Goal: Complete application form

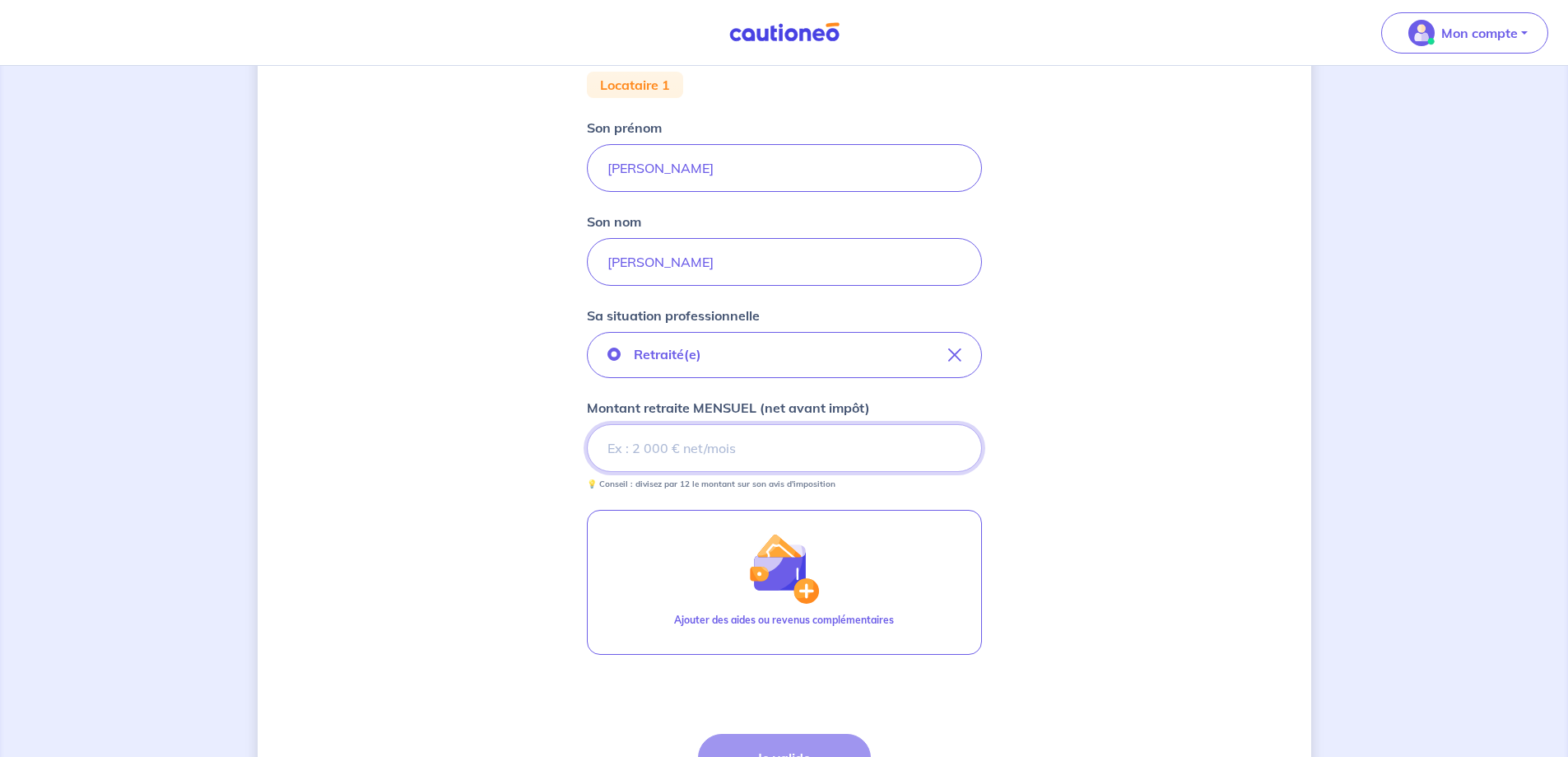
click at [629, 450] on input "Montant retraite MENSUEL (net avant impôt)" at bounding box center [784, 448] width 395 height 47
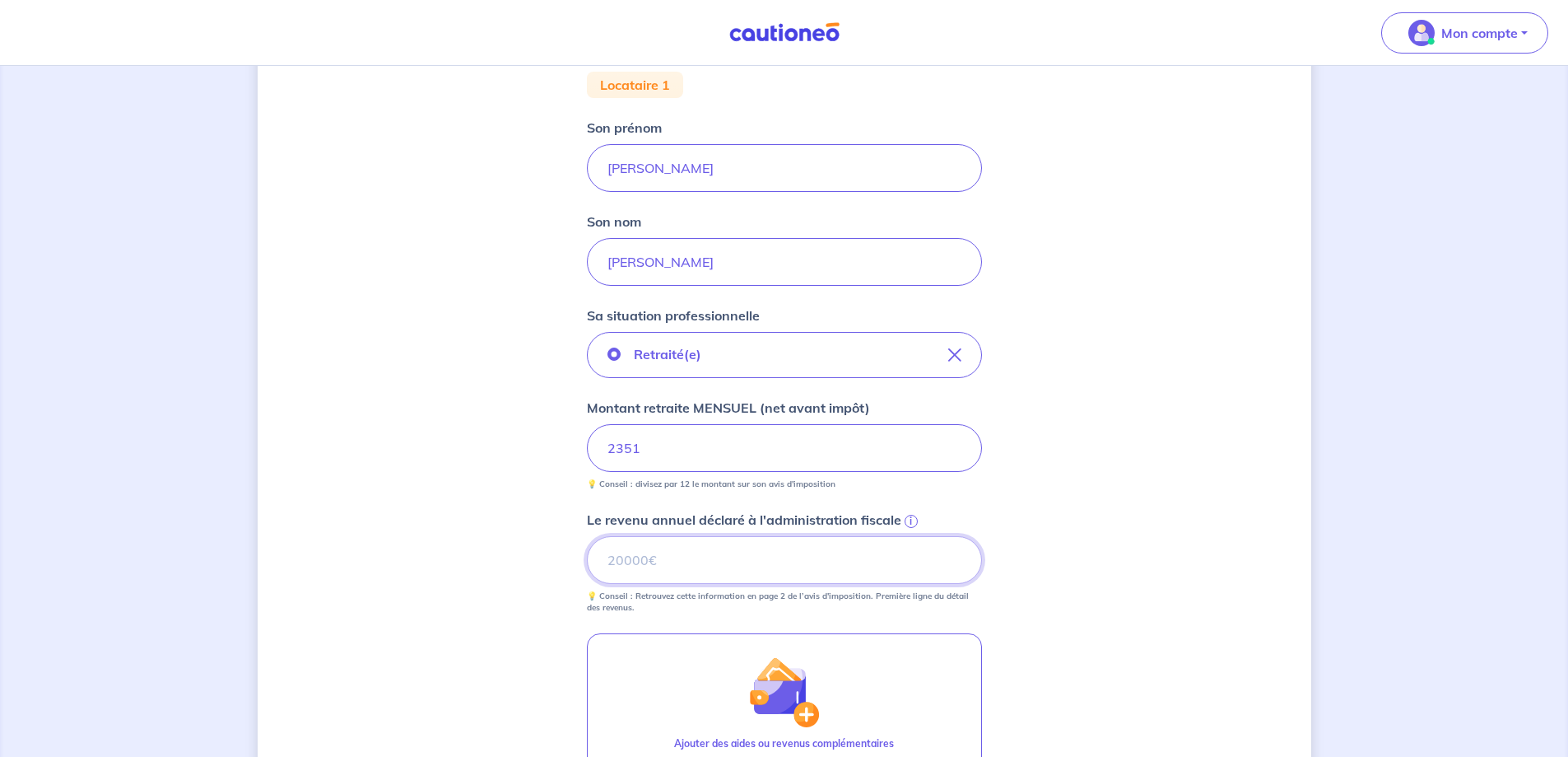
click at [628, 559] on input "Le revenu annuel déclaré à l'administration fiscale i" at bounding box center [784, 559] width 395 height 47
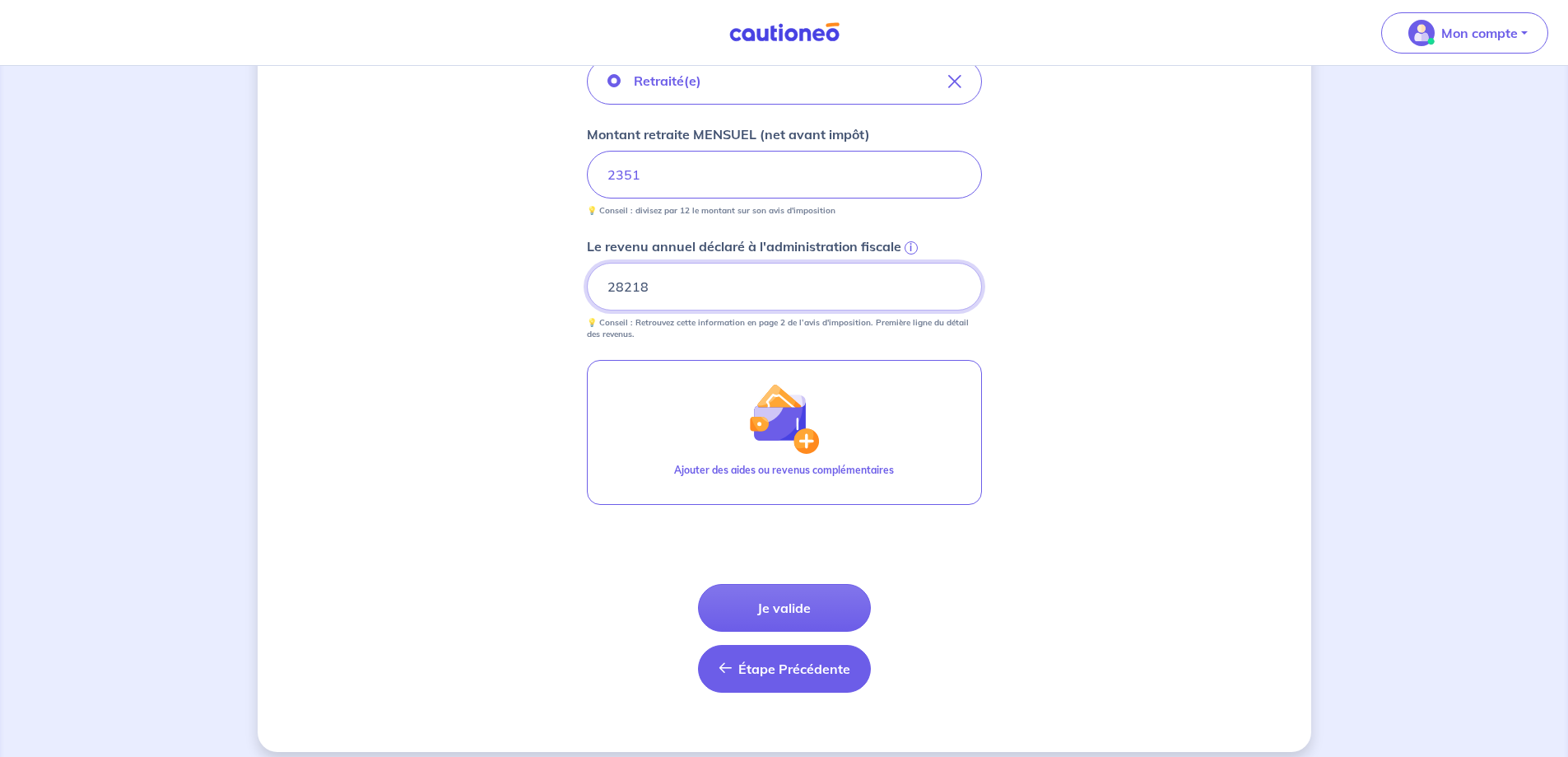
scroll to position [615, 0]
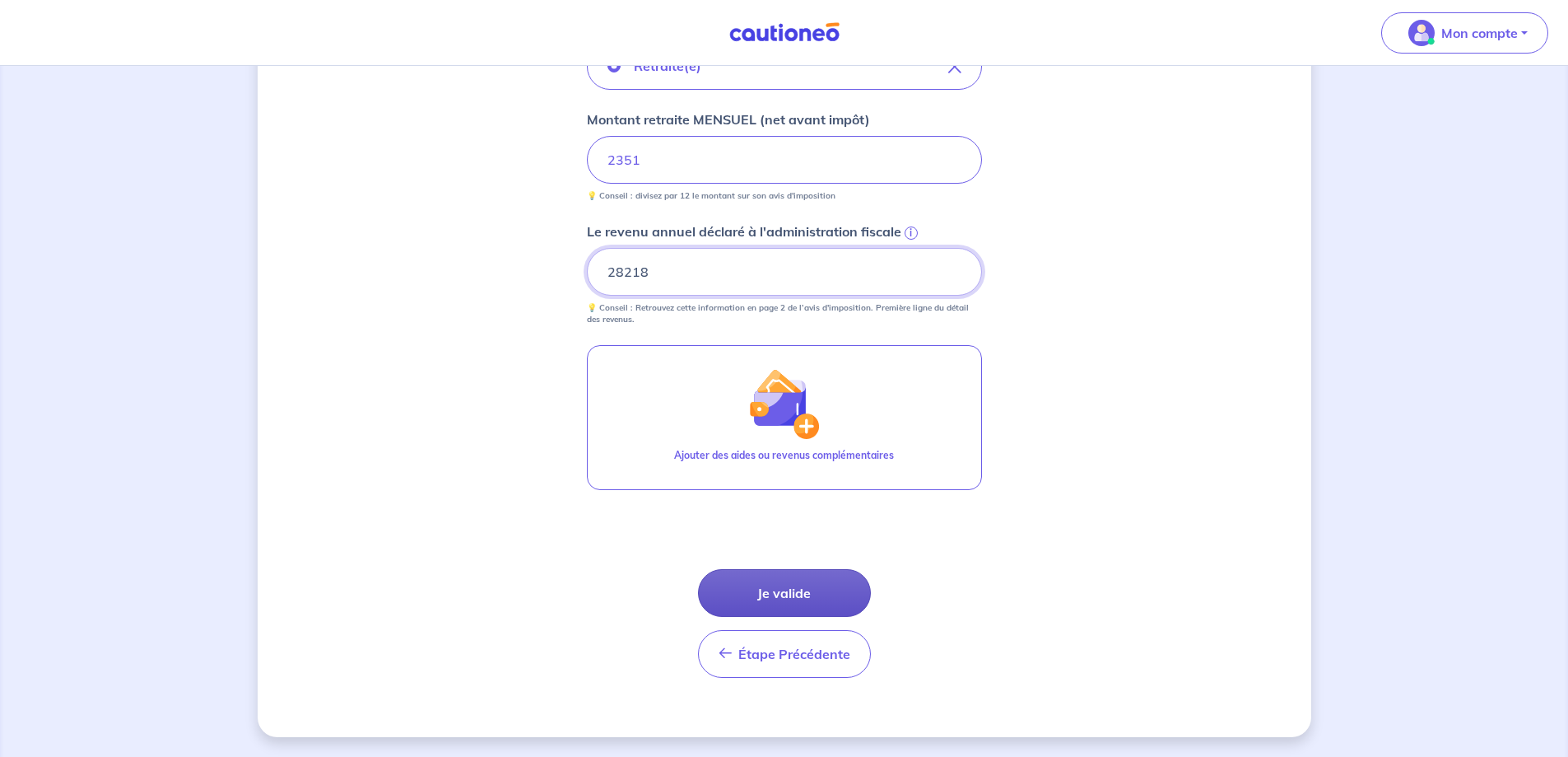
type input "28218"
click at [783, 590] on button "Je valide" at bounding box center [784, 593] width 173 height 47
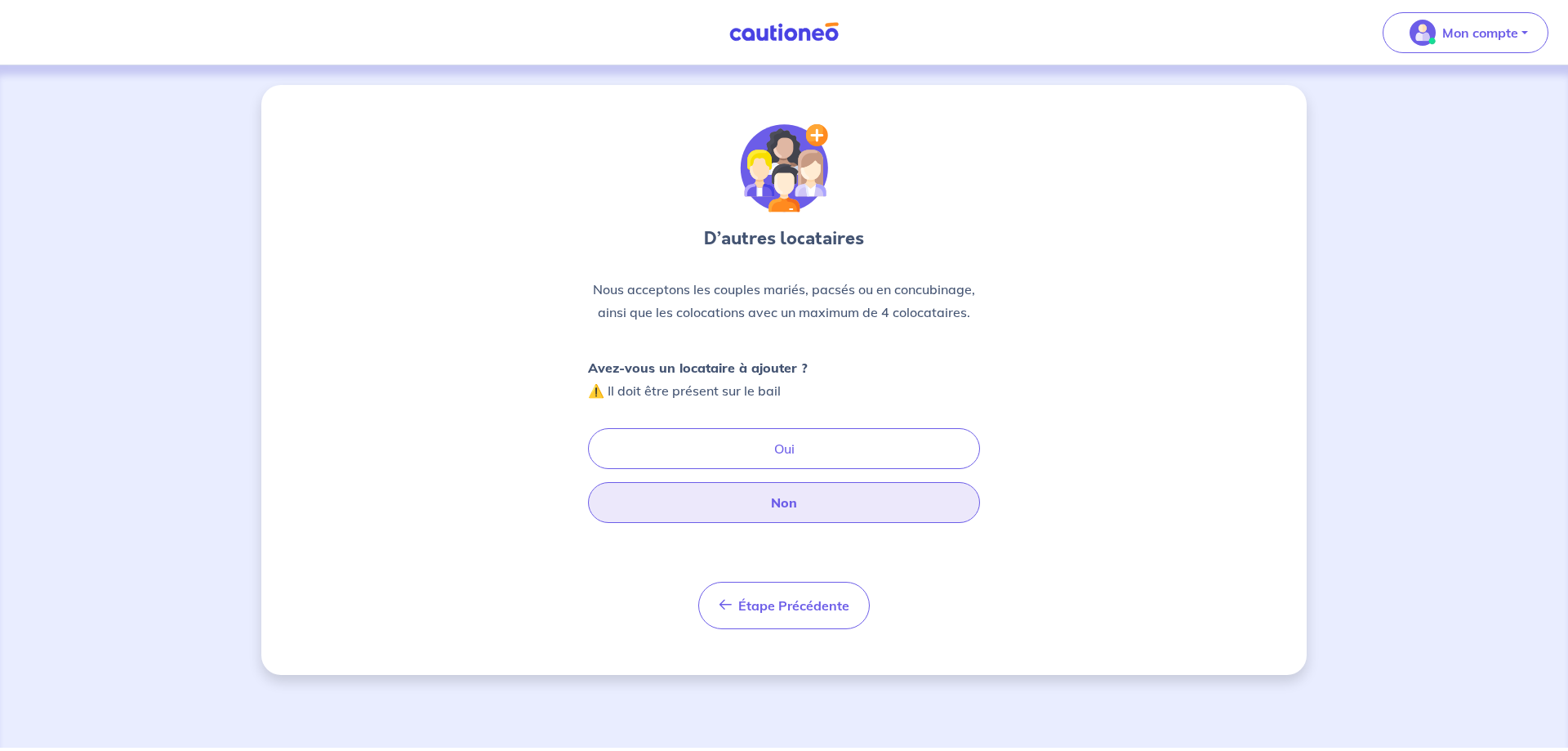
click at [780, 500] on button "Non" at bounding box center [784, 502] width 392 height 41
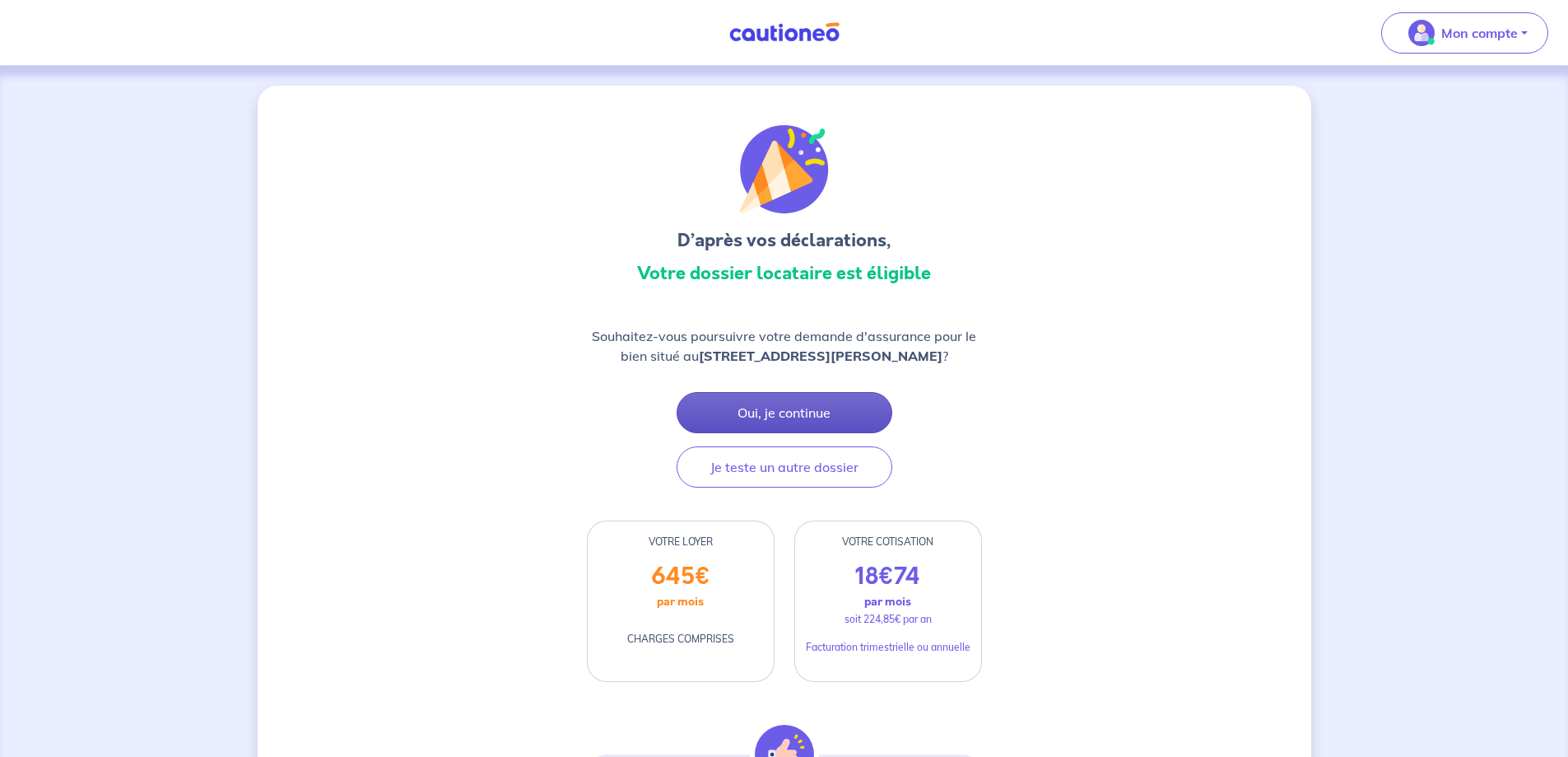
click at [785, 409] on button "Oui, je continue" at bounding box center [784, 412] width 215 height 41
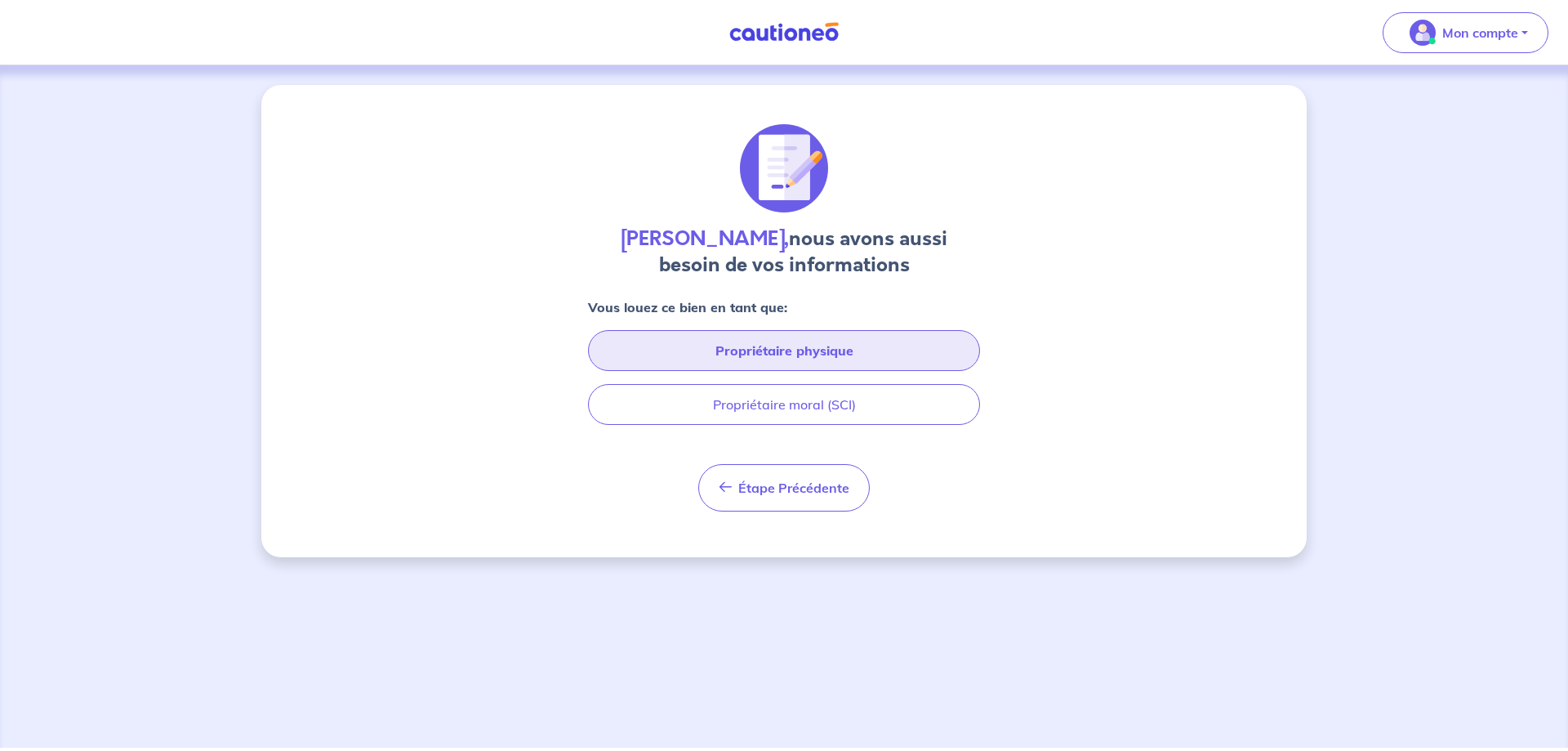
click at [766, 346] on button "Propriétaire physique" at bounding box center [784, 350] width 392 height 41
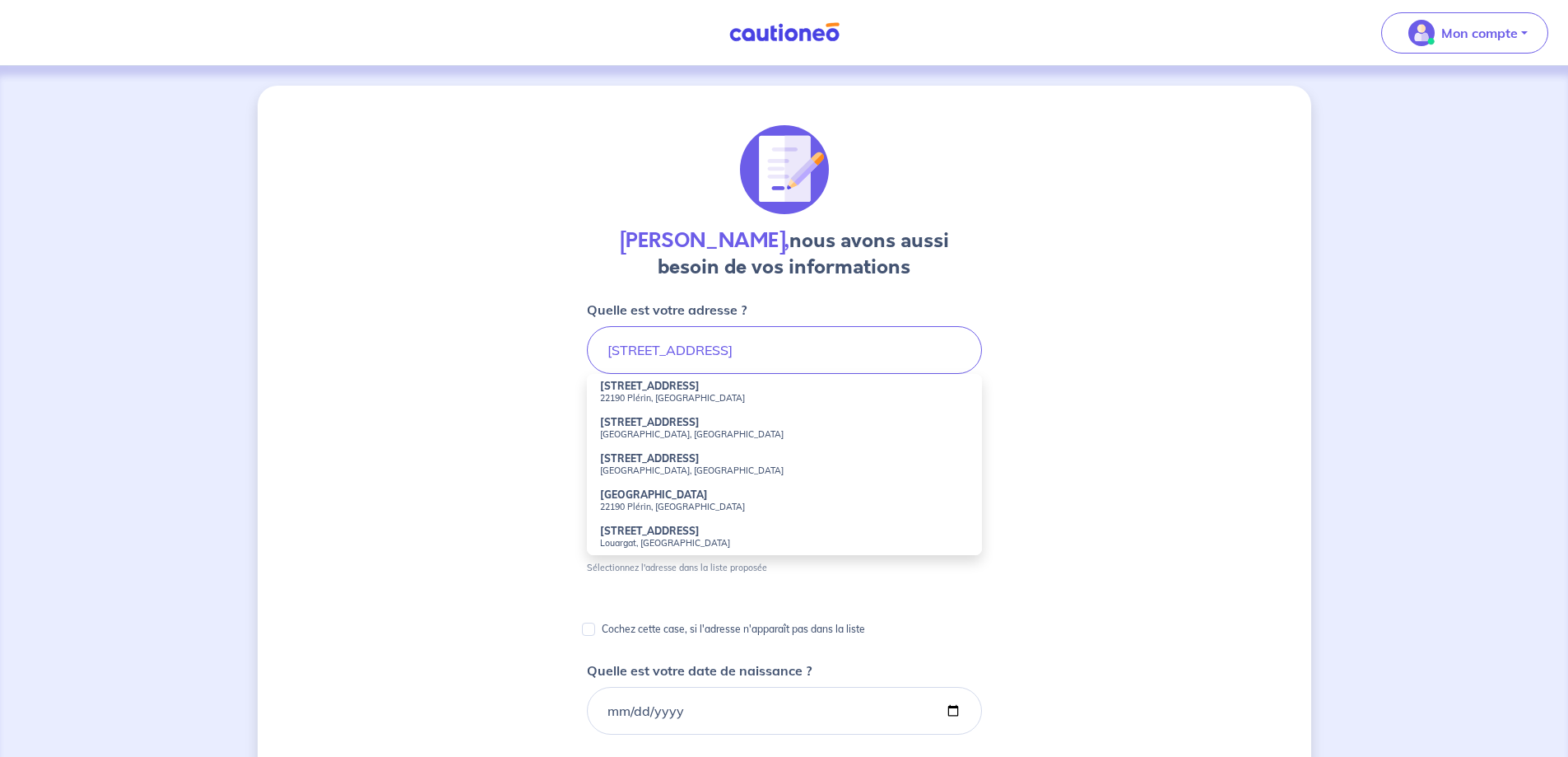
click at [648, 390] on strong "[STREET_ADDRESS]" at bounding box center [649, 385] width 99 height 12
type input "[STREET_ADDRESS]"
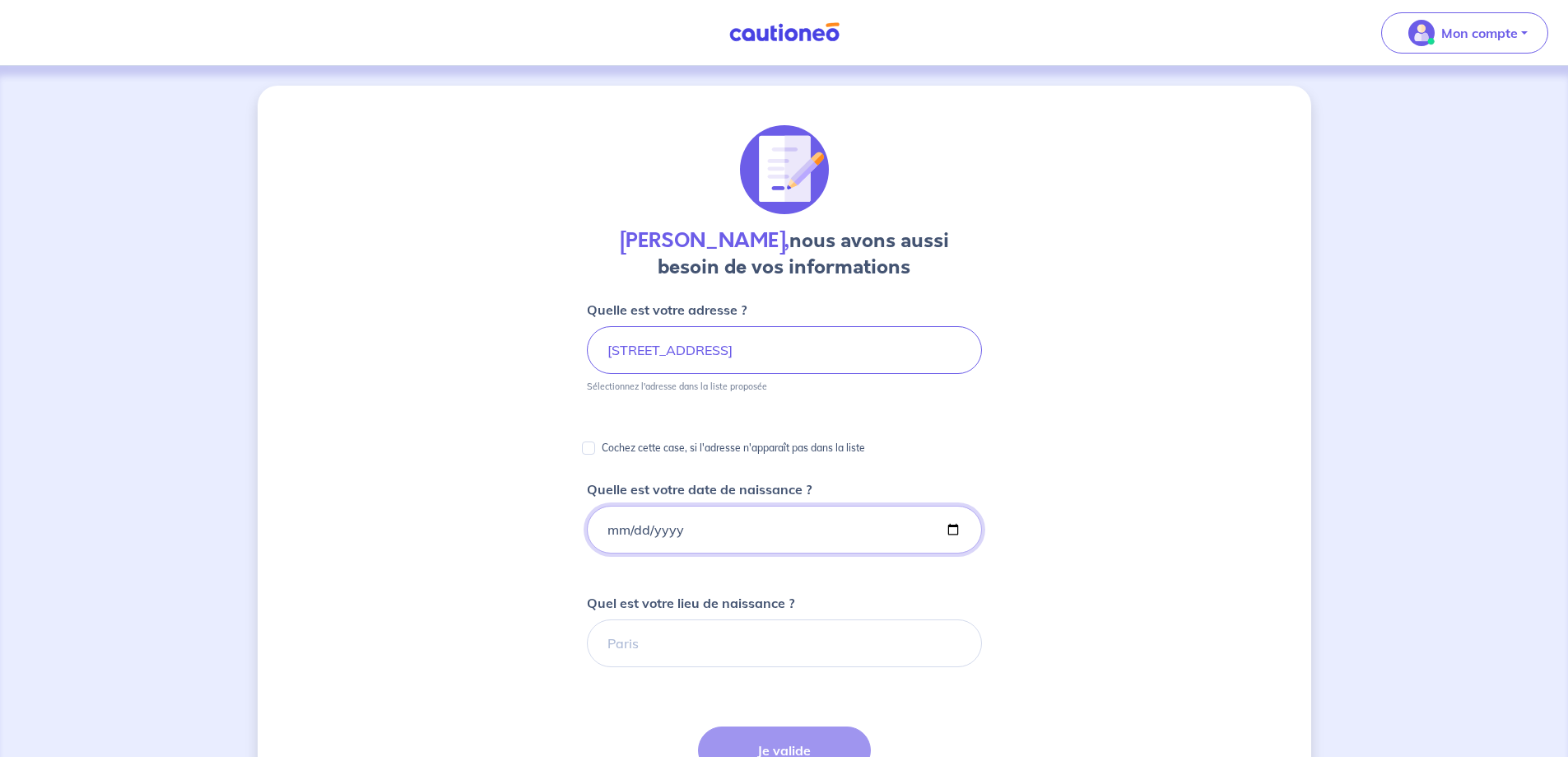
click at [687, 521] on input "Quelle est votre date de naissance ?" at bounding box center [784, 529] width 395 height 47
type input "[DATE]"
click at [631, 638] on input "Quel est votre lieu de naissance ?" at bounding box center [784, 643] width 395 height 47
type input "Lanvallay"
click at [789, 743] on button "Je valide" at bounding box center [784, 750] width 173 height 47
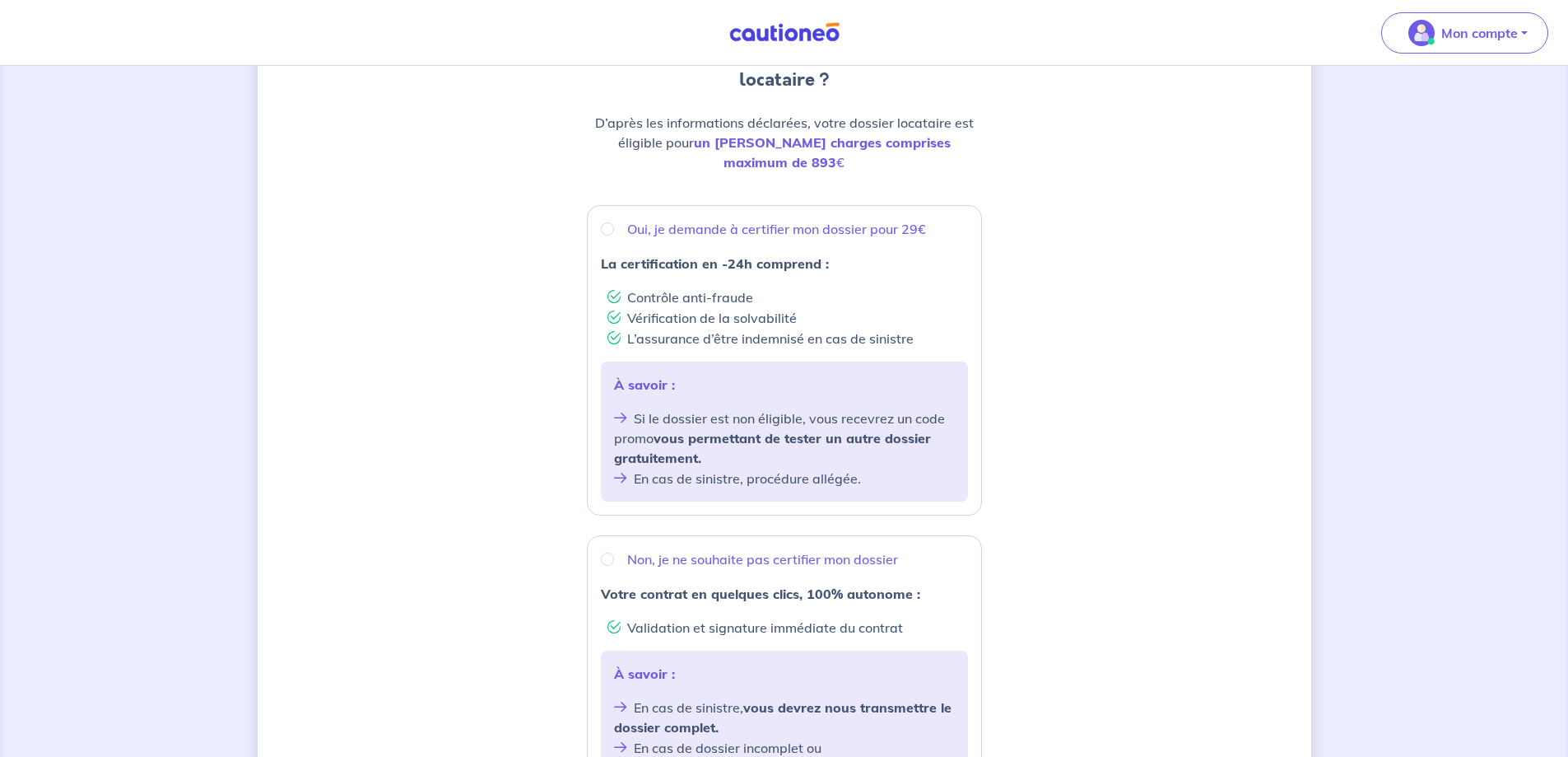
scroll to position [228, 0]
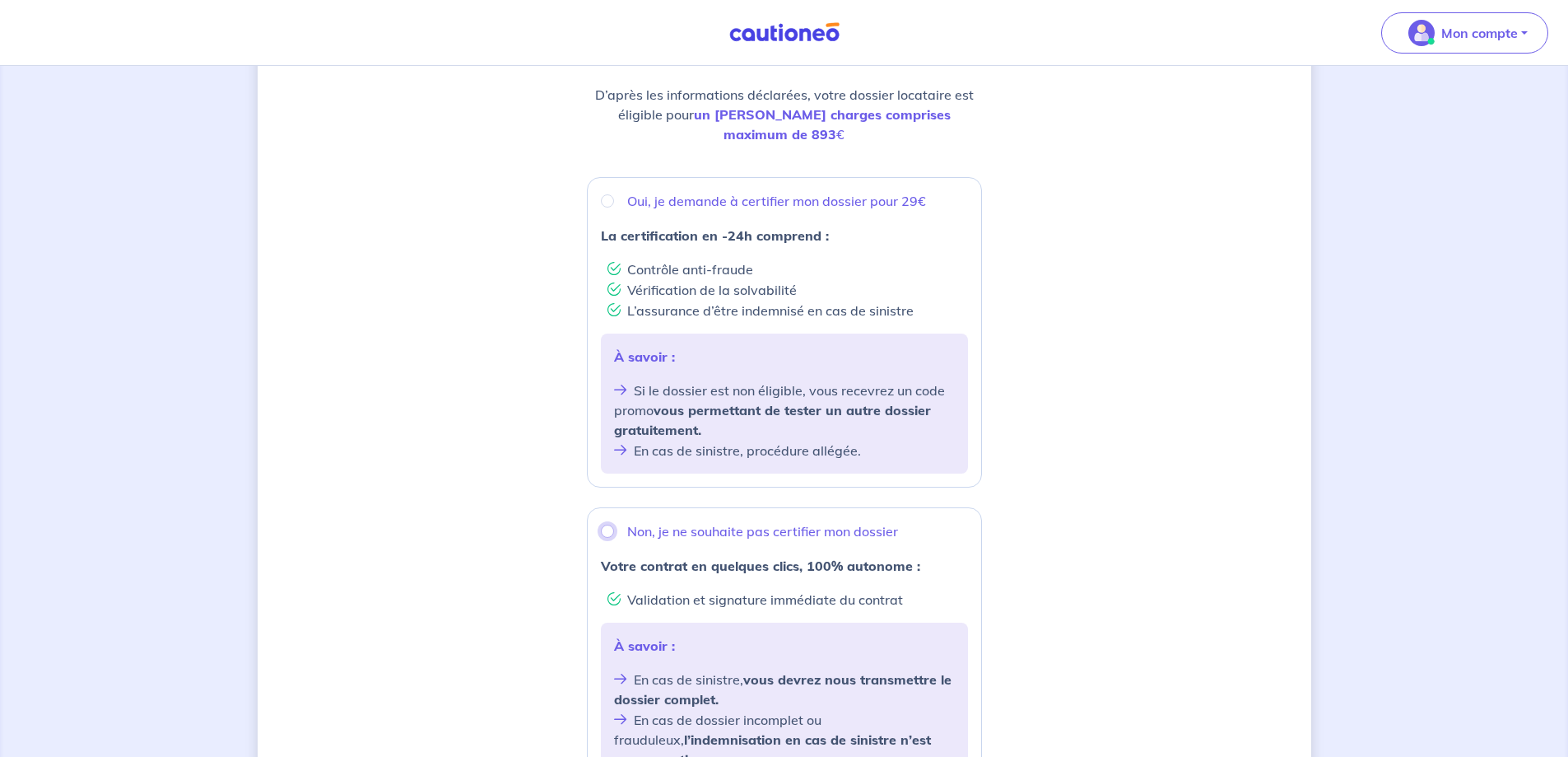
click at [606, 525] on input "Non, je ne souhaite pas certifier mon dossier" at bounding box center [607, 531] width 13 height 13
radio input "true"
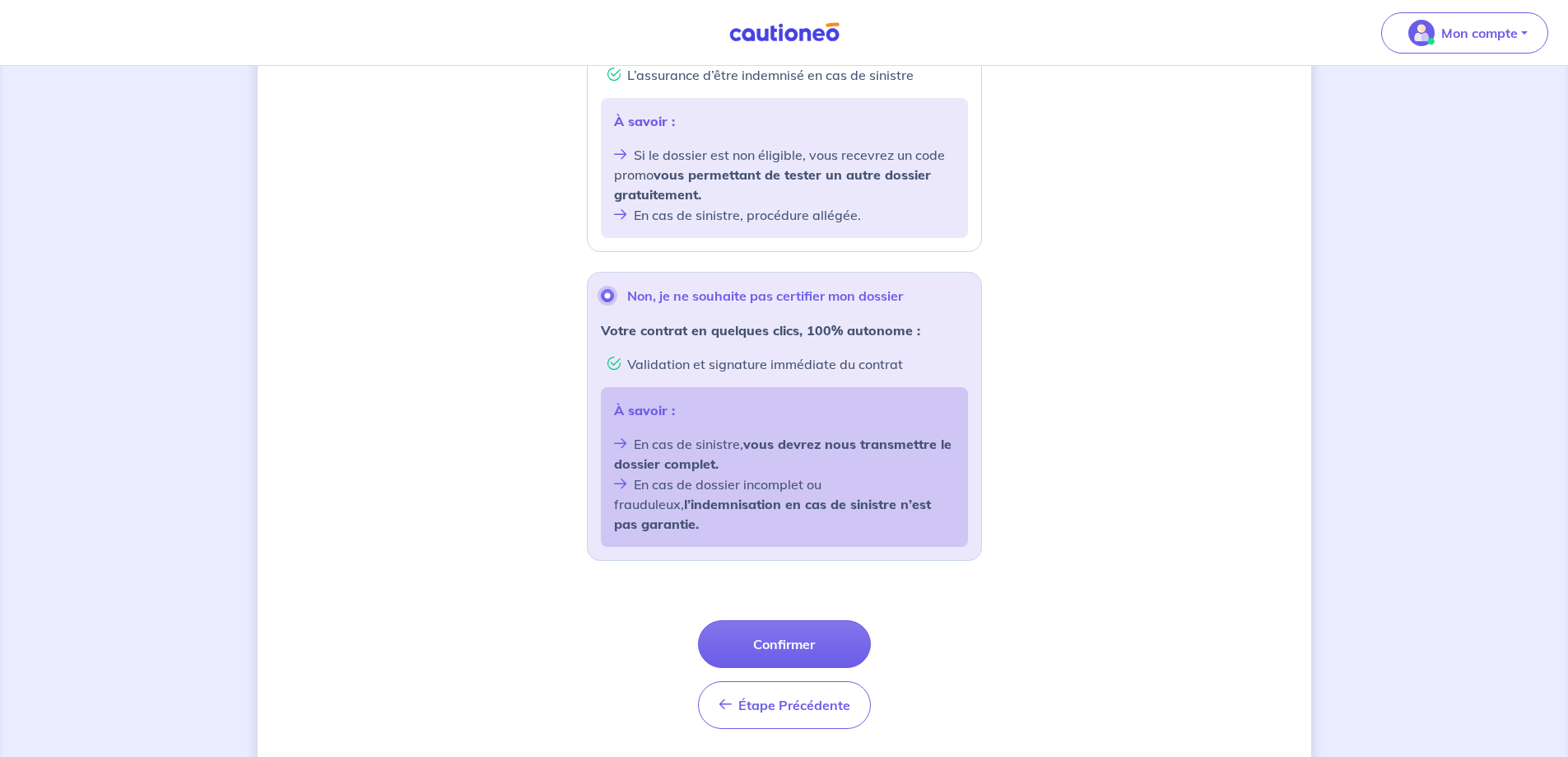
scroll to position [476, 0]
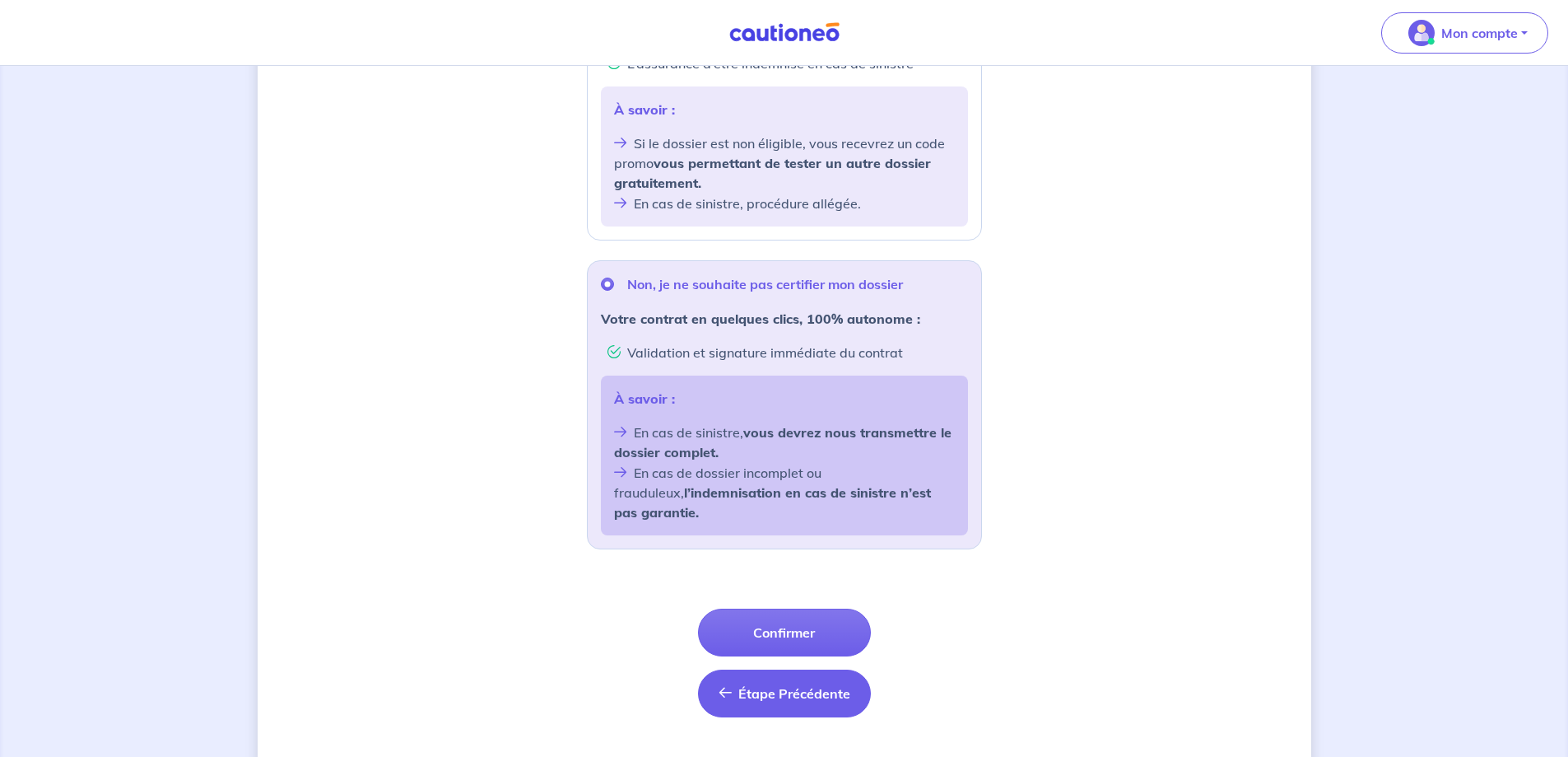
click at [783, 685] on span "Étape Précédente" at bounding box center [794, 694] width 112 height 17
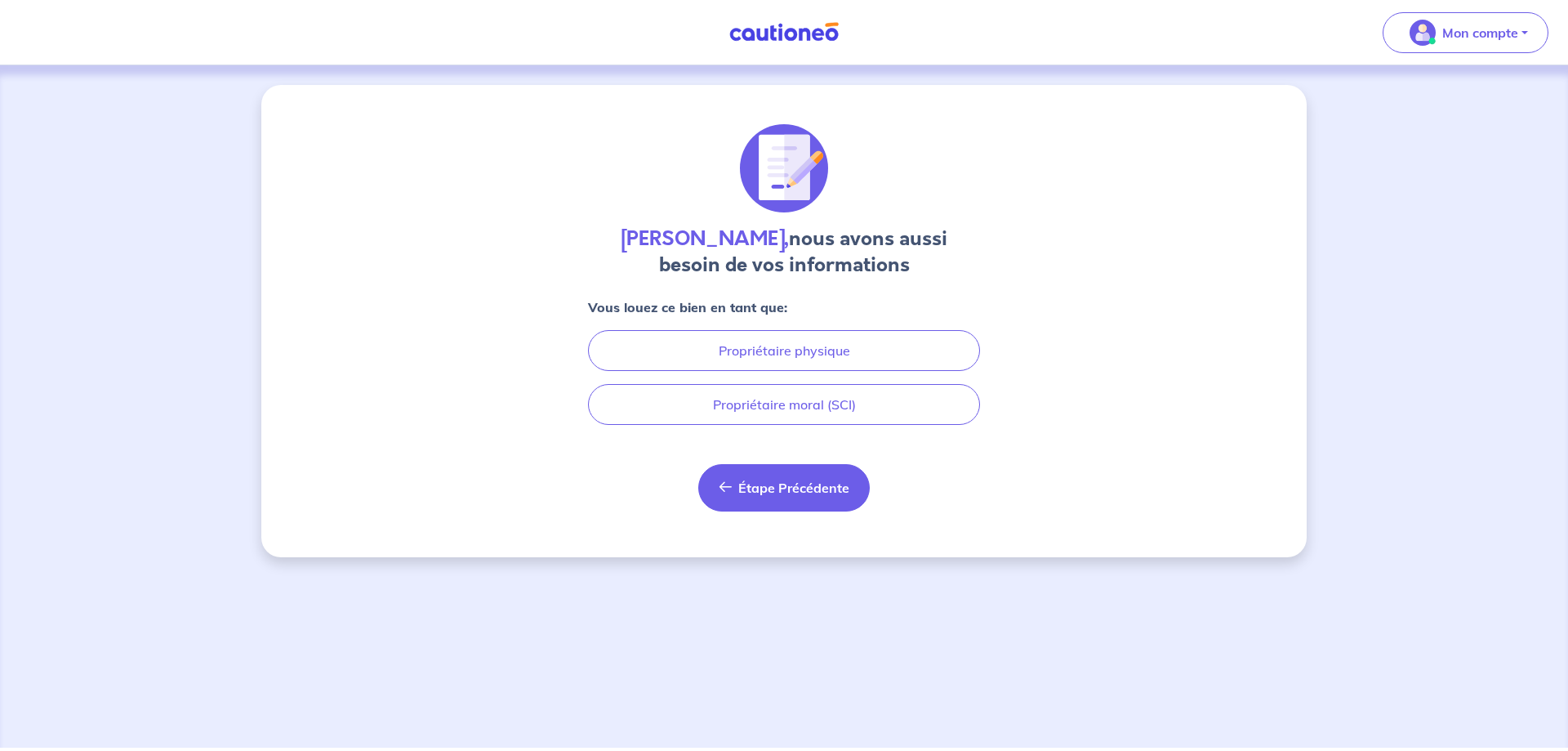
click at [759, 485] on span "Étape Précédente" at bounding box center [793, 487] width 111 height 17
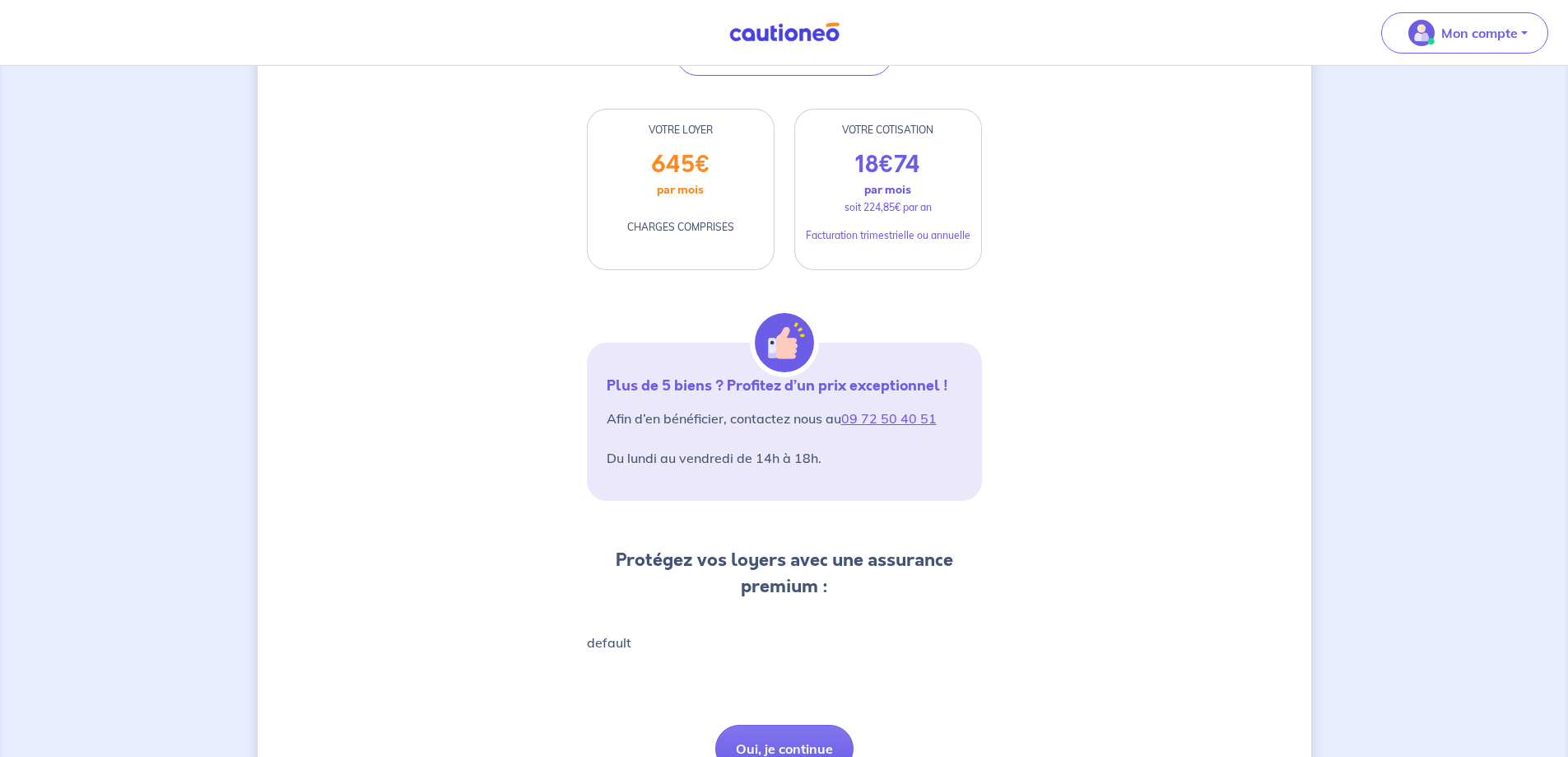
scroll to position [493, 0]
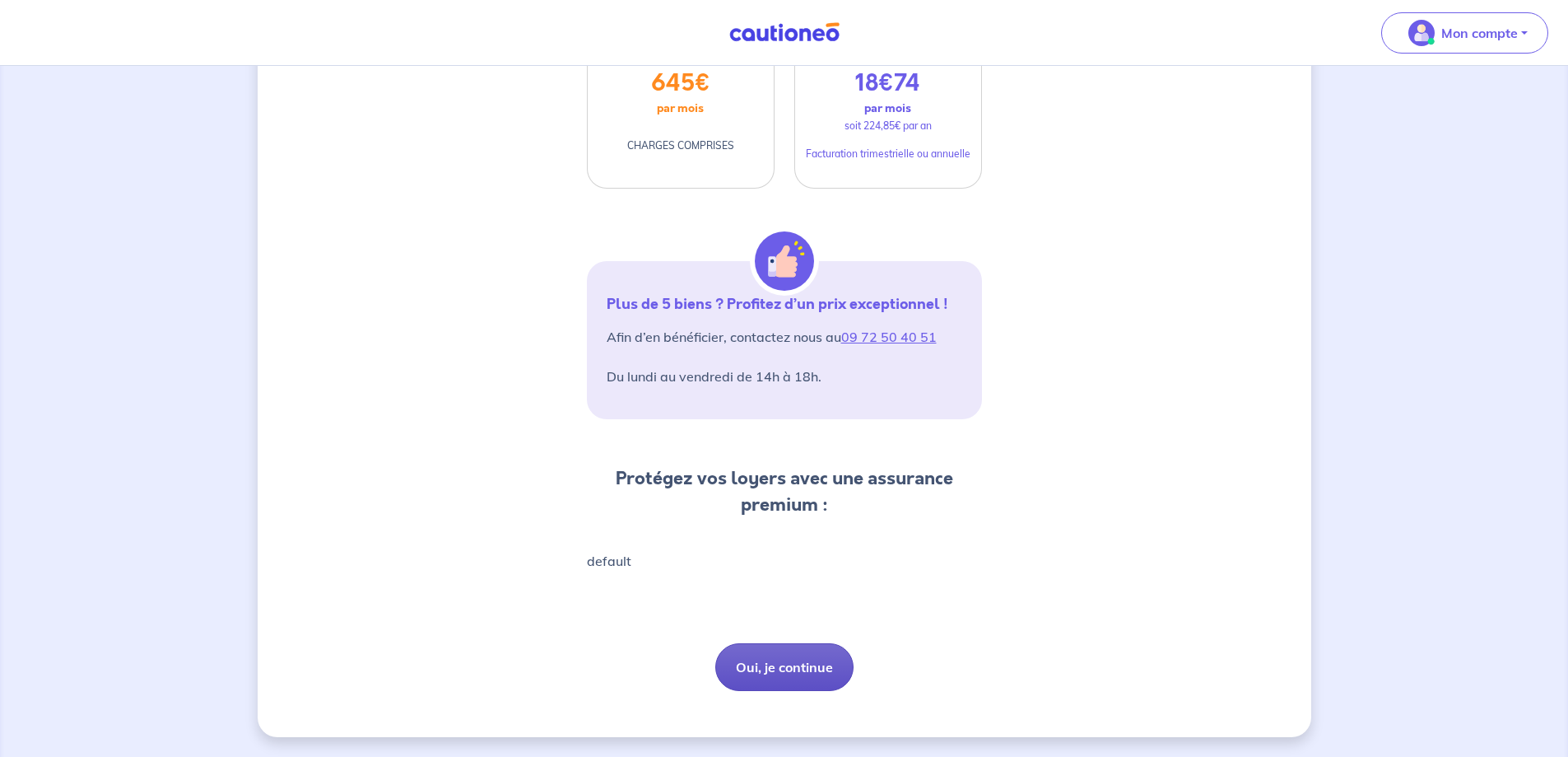
click at [790, 666] on button "Oui, je continue" at bounding box center [784, 666] width 138 height 47
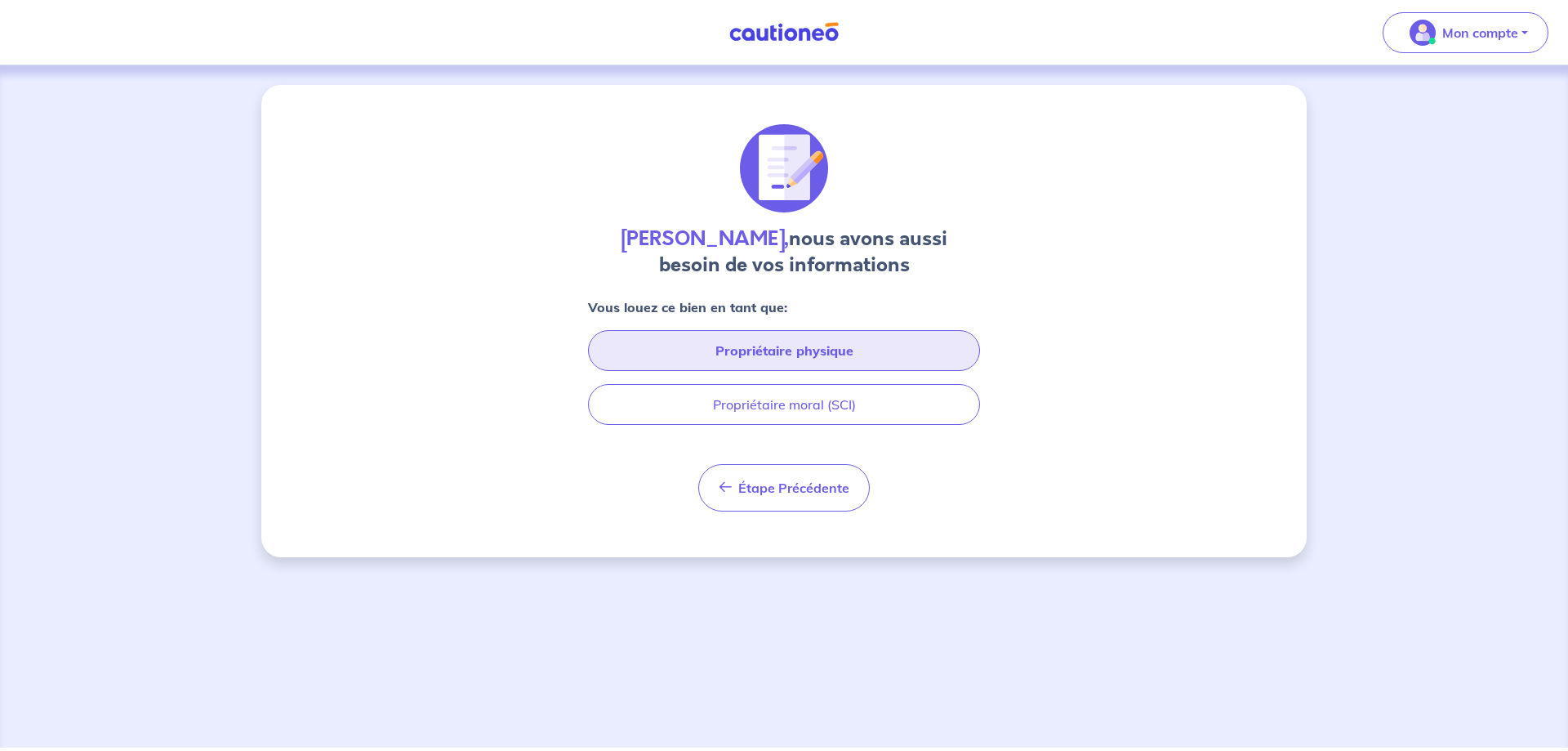
click at [806, 354] on button "Propriétaire physique" at bounding box center [784, 350] width 392 height 41
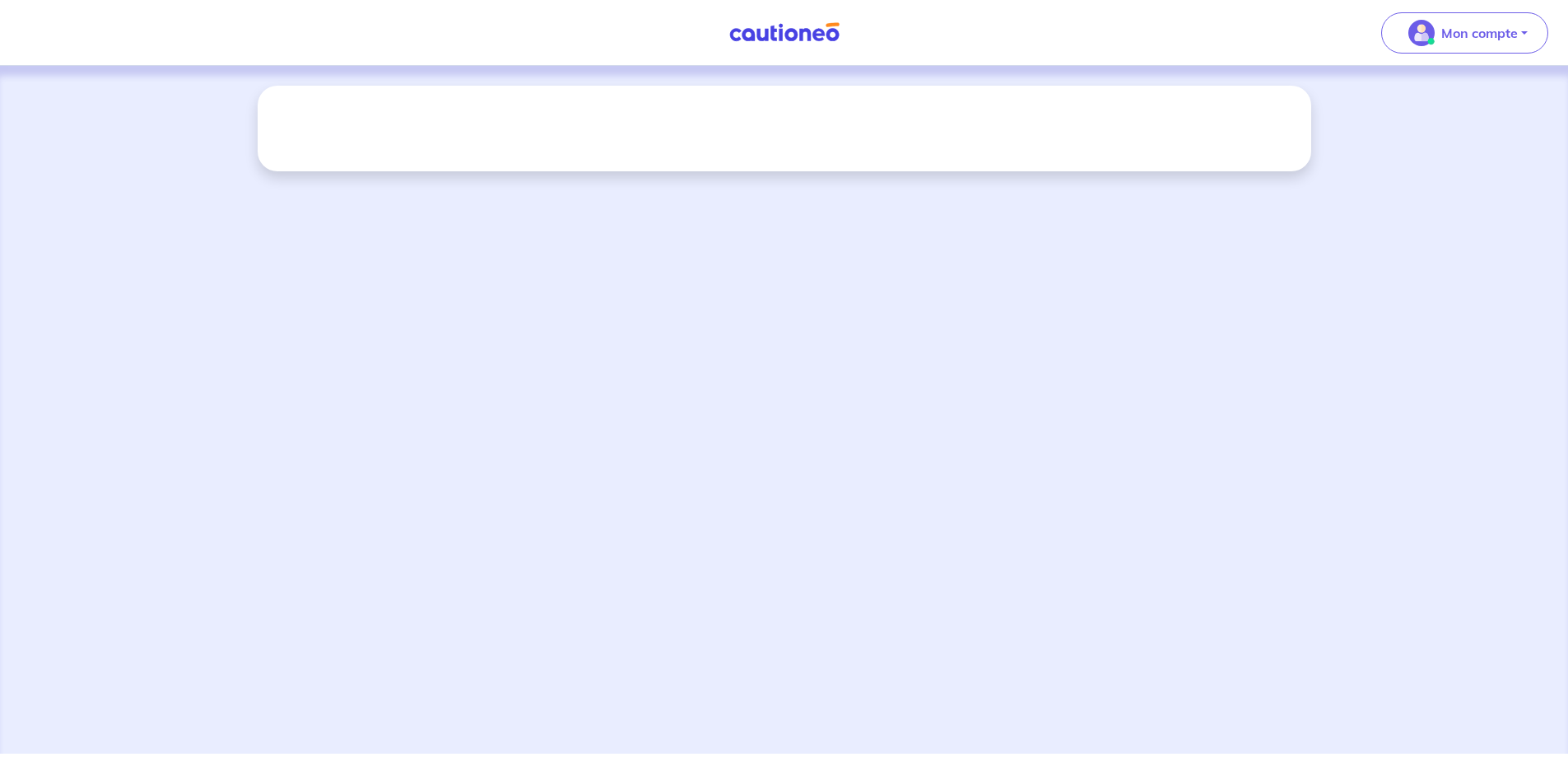
select select "FR"
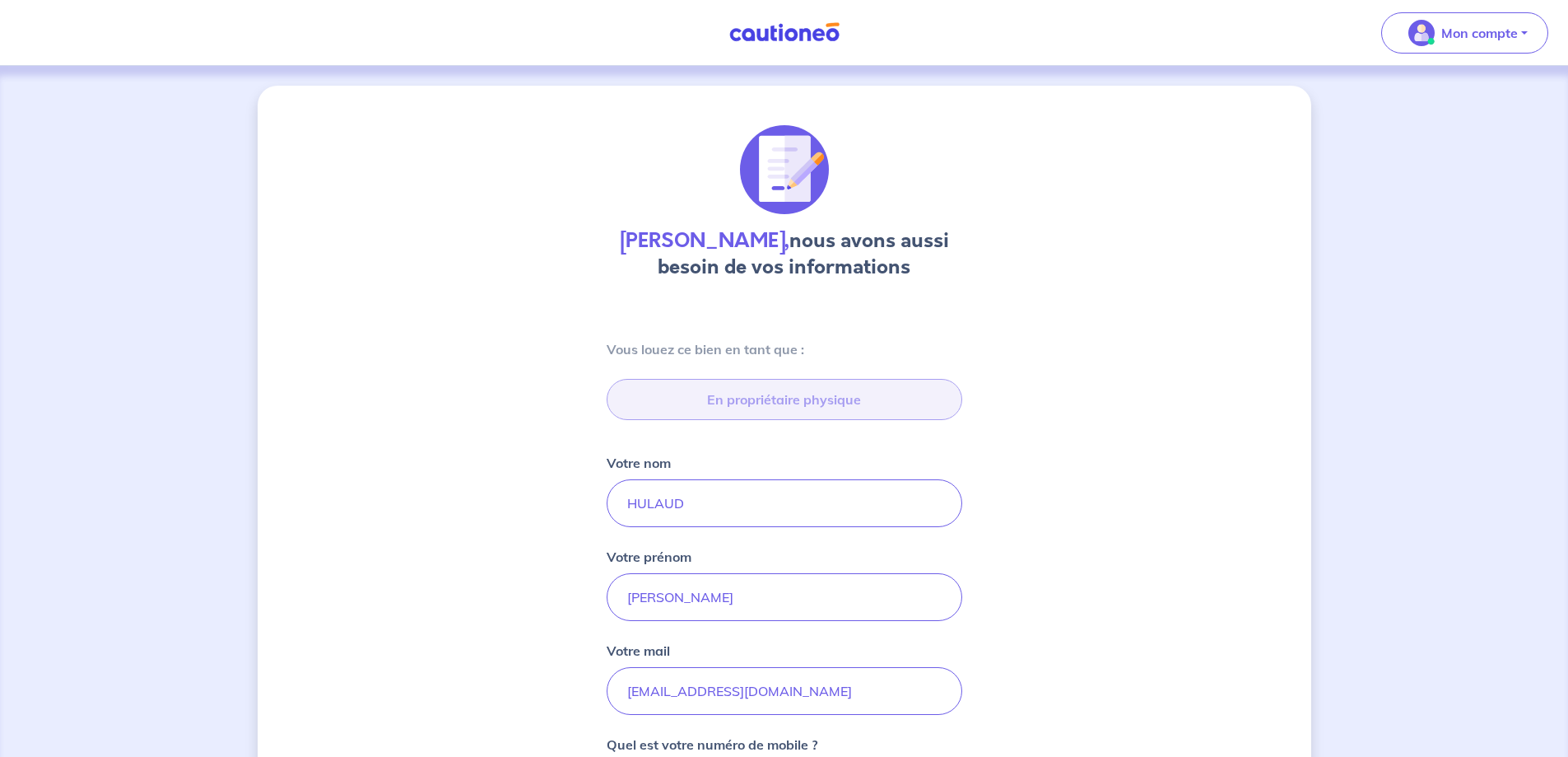
type input "[STREET_ADDRESS]"
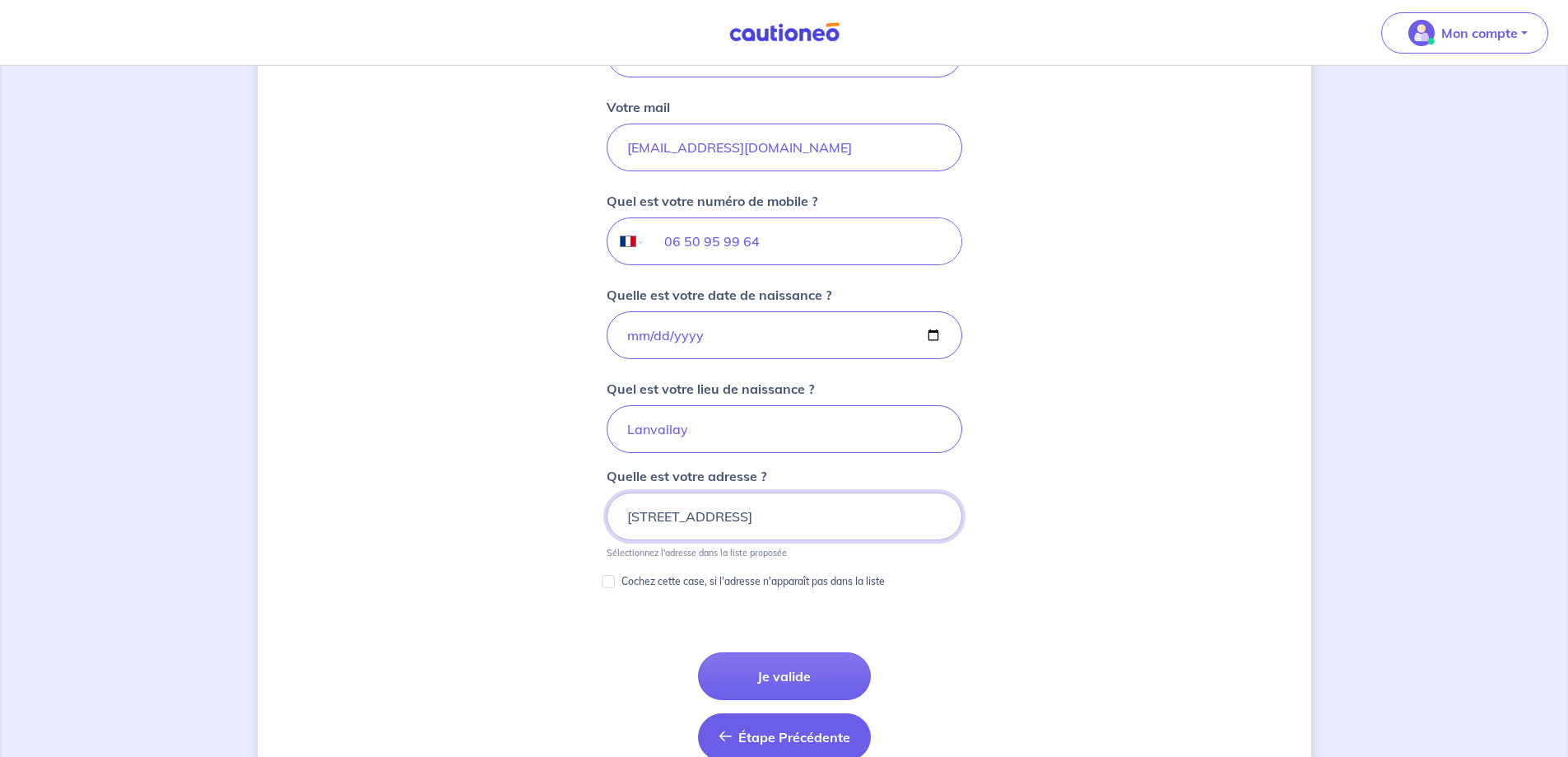
scroll to position [599, 0]
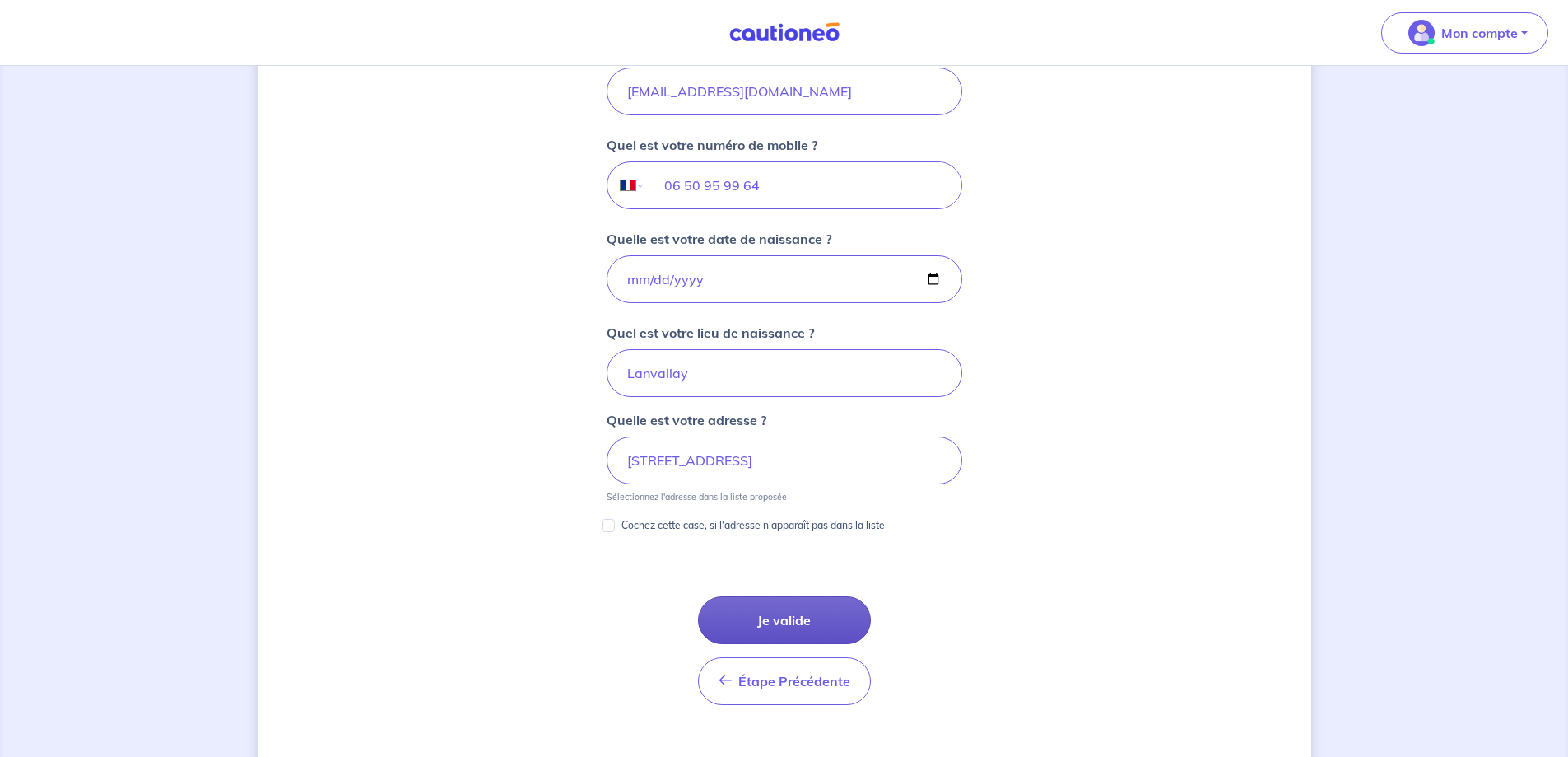
click at [784, 620] on button "Je valide" at bounding box center [784, 620] width 173 height 47
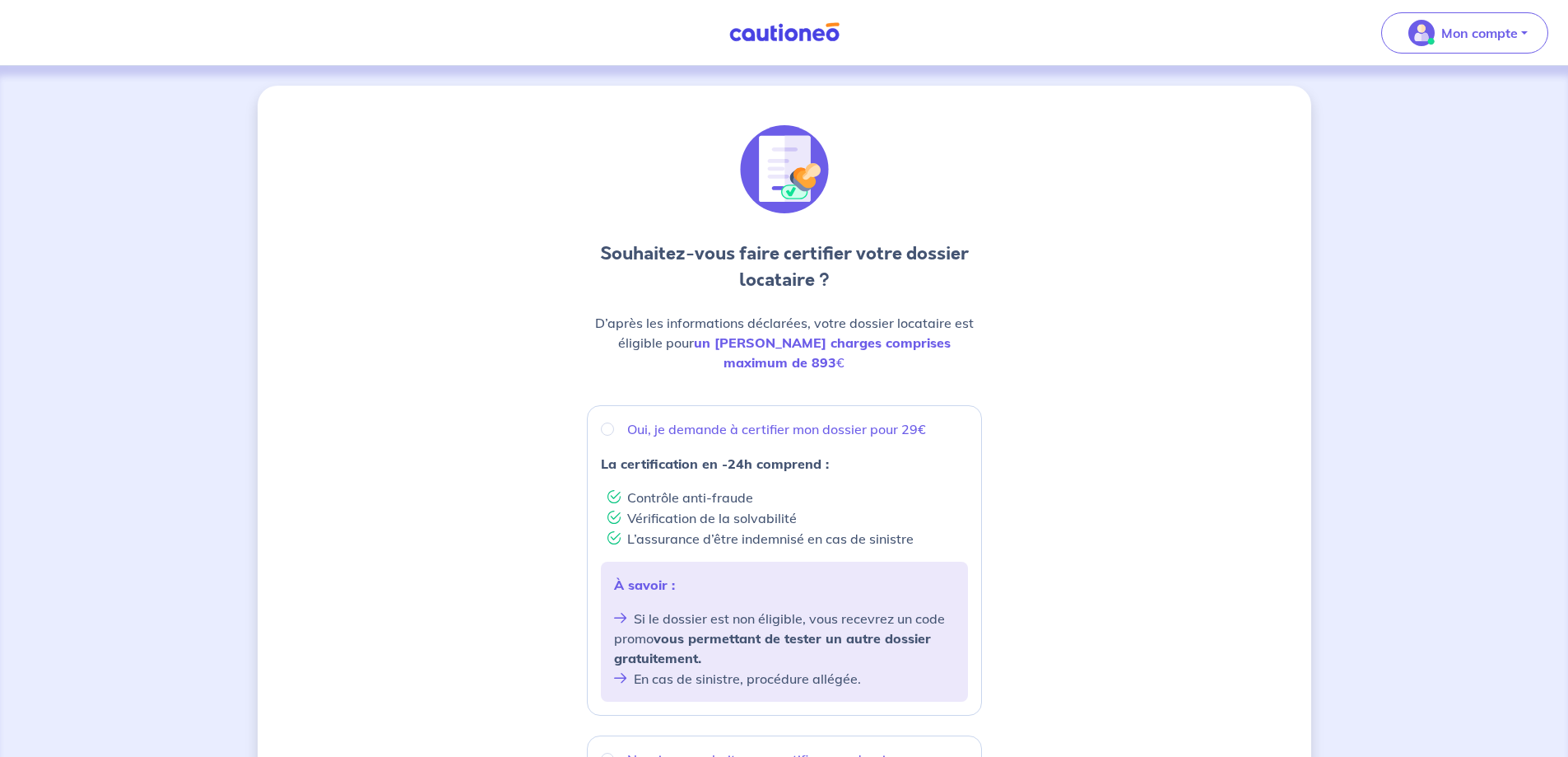
scroll to position [83, 0]
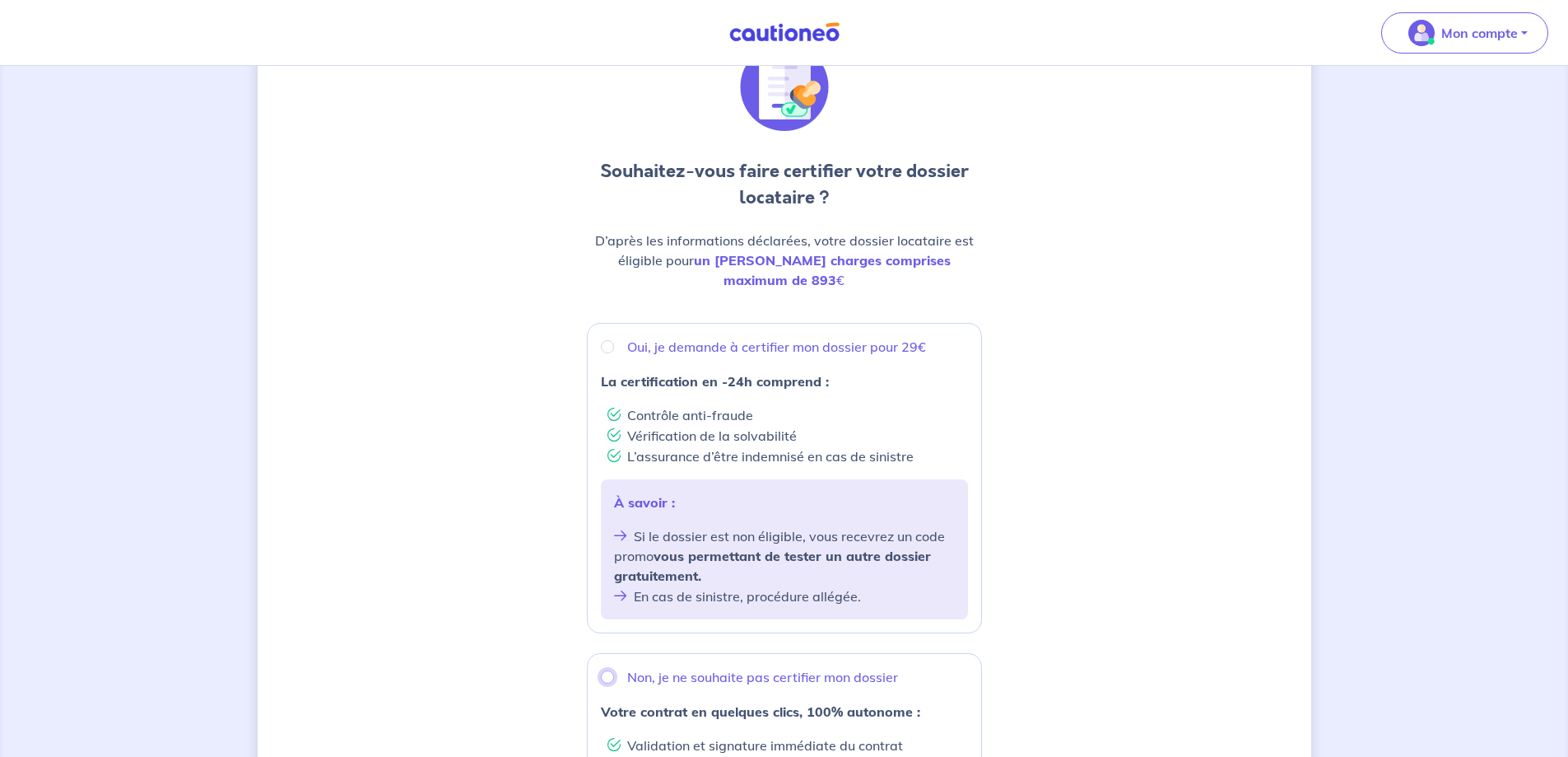
click at [606, 671] on input "Non, je ne souhaite pas certifier mon dossier" at bounding box center [607, 677] width 13 height 13
radio input "true"
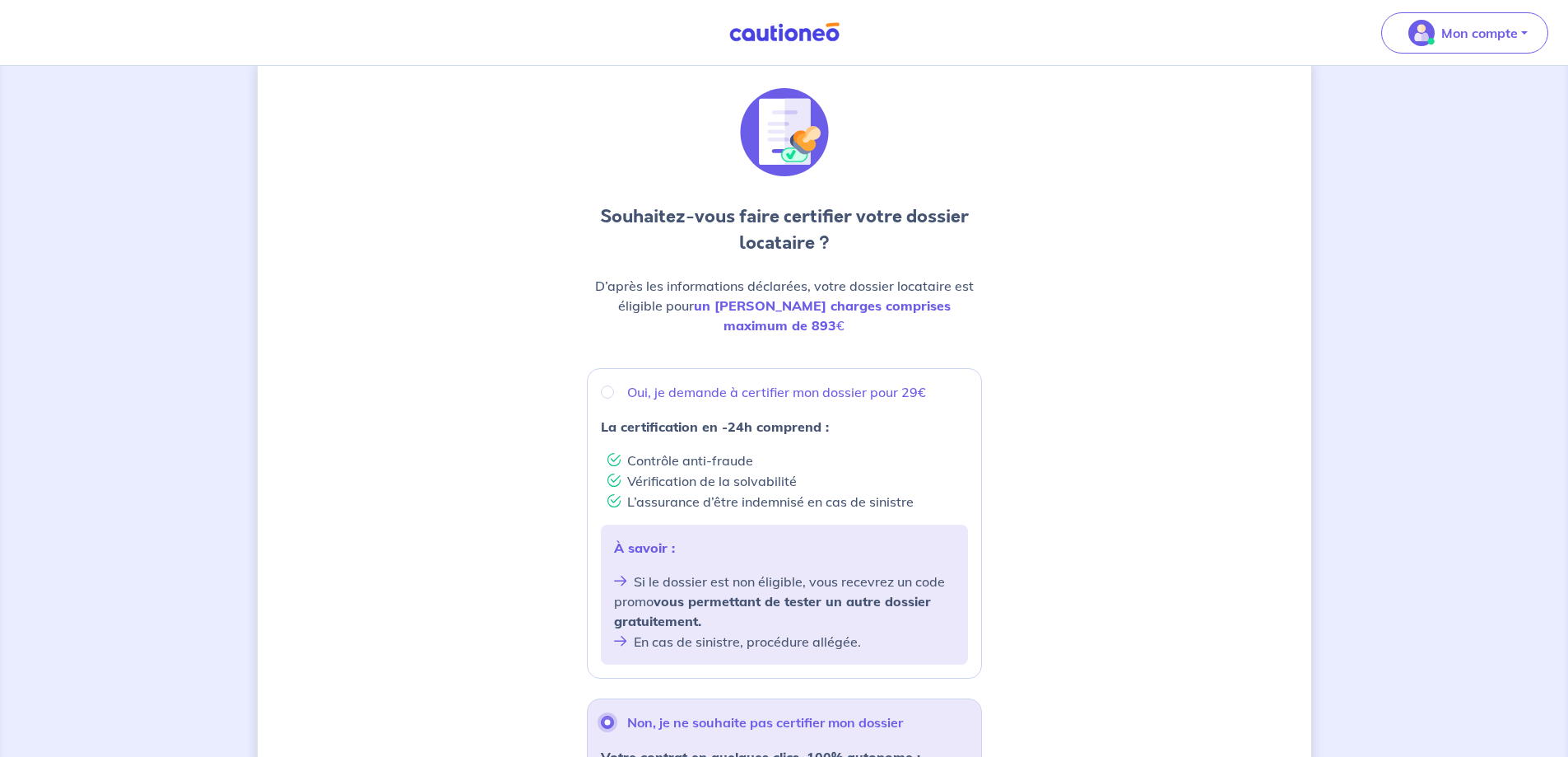
scroll to position [0, 0]
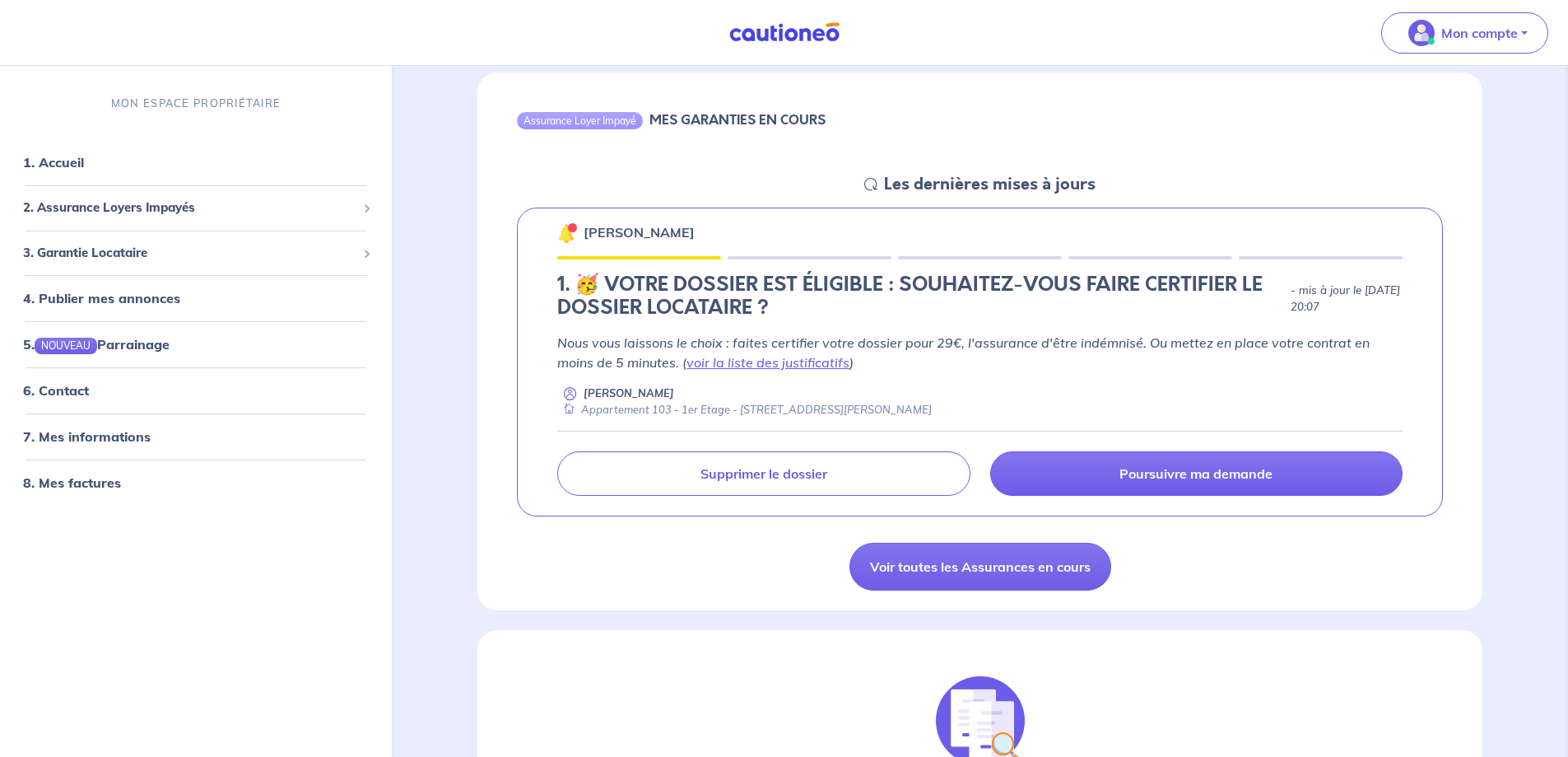
scroll to position [164, 0]
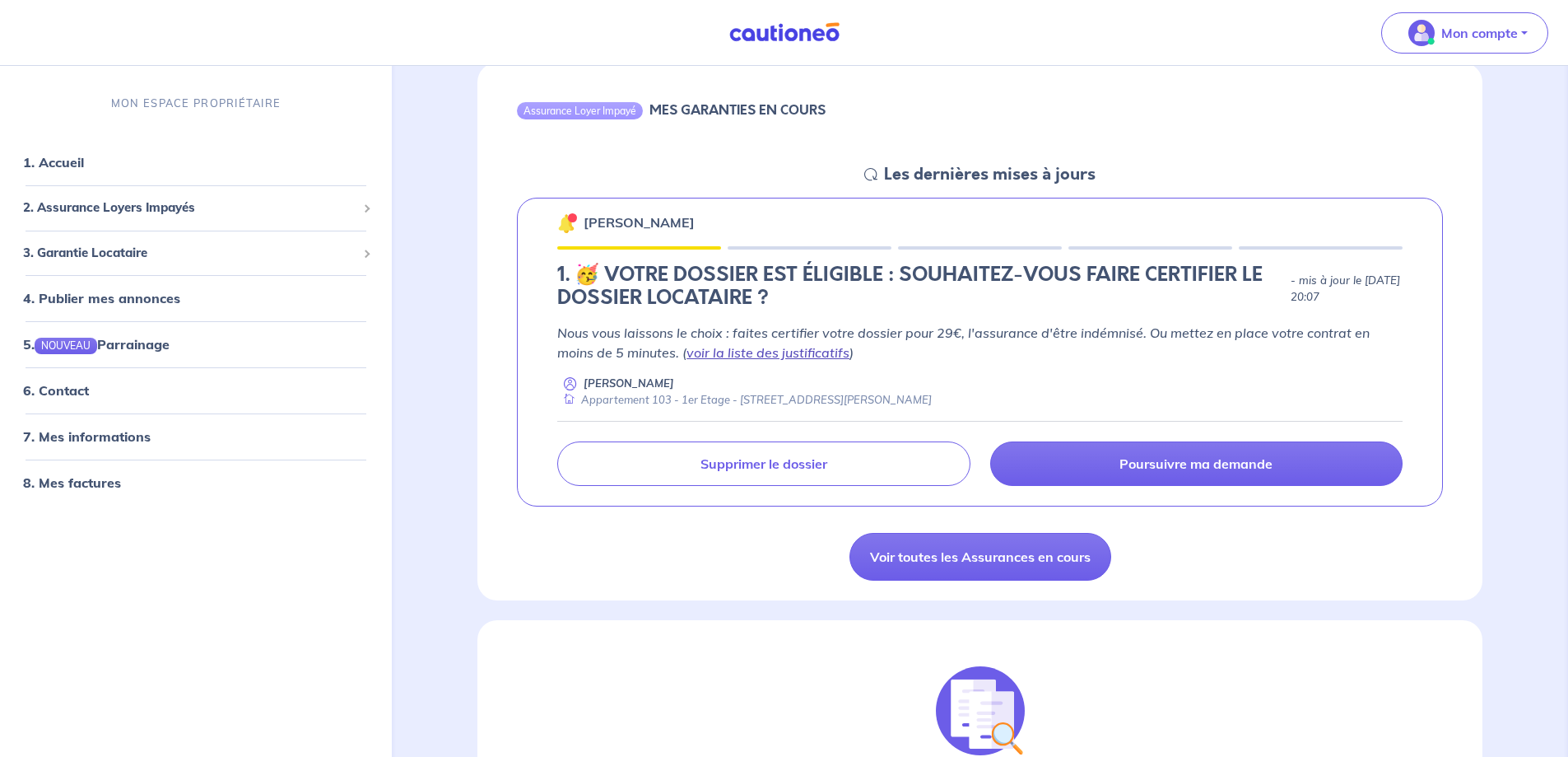
click at [772, 348] on link "voir la liste des justificatifs" at bounding box center [768, 353] width 163 height 17
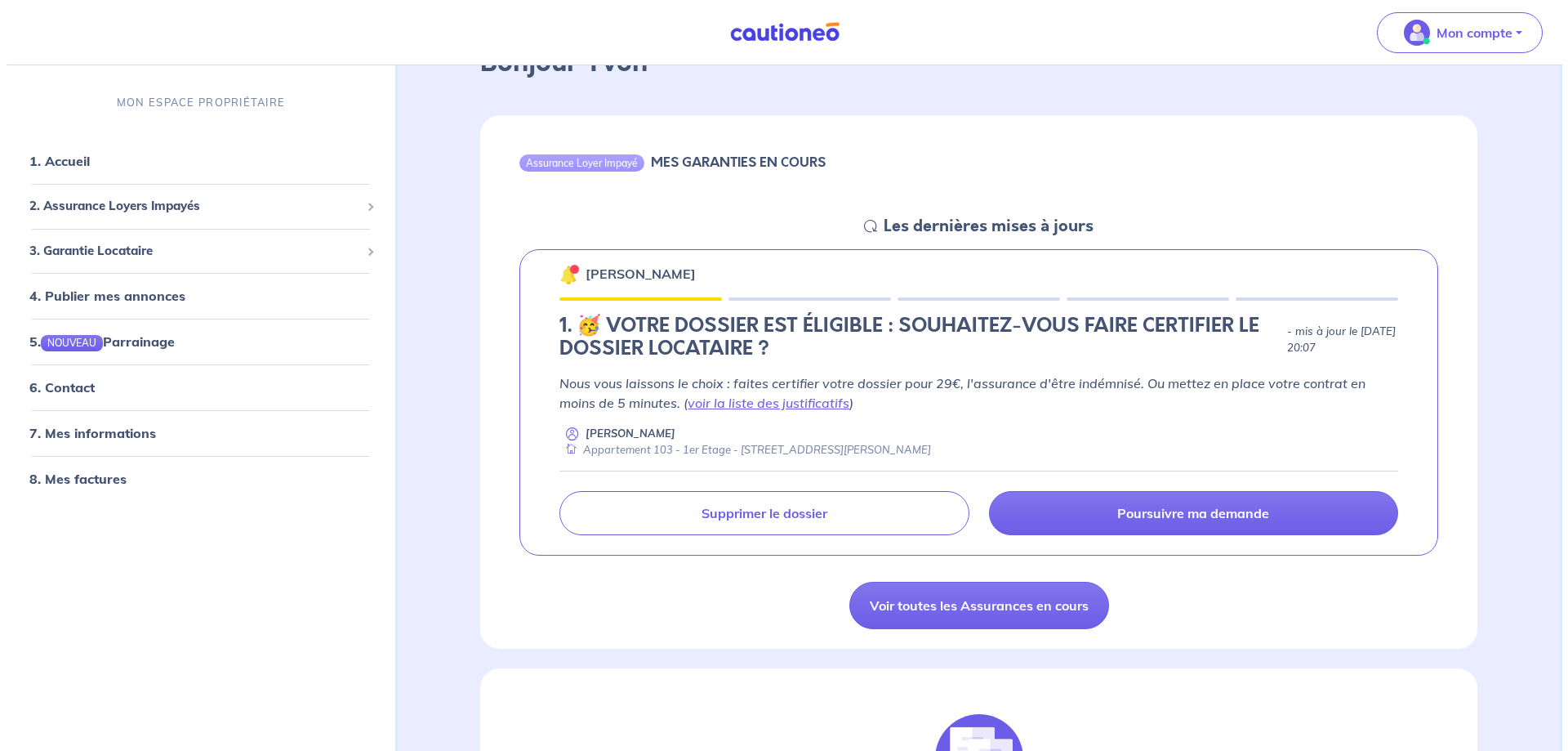
scroll to position [82, 0]
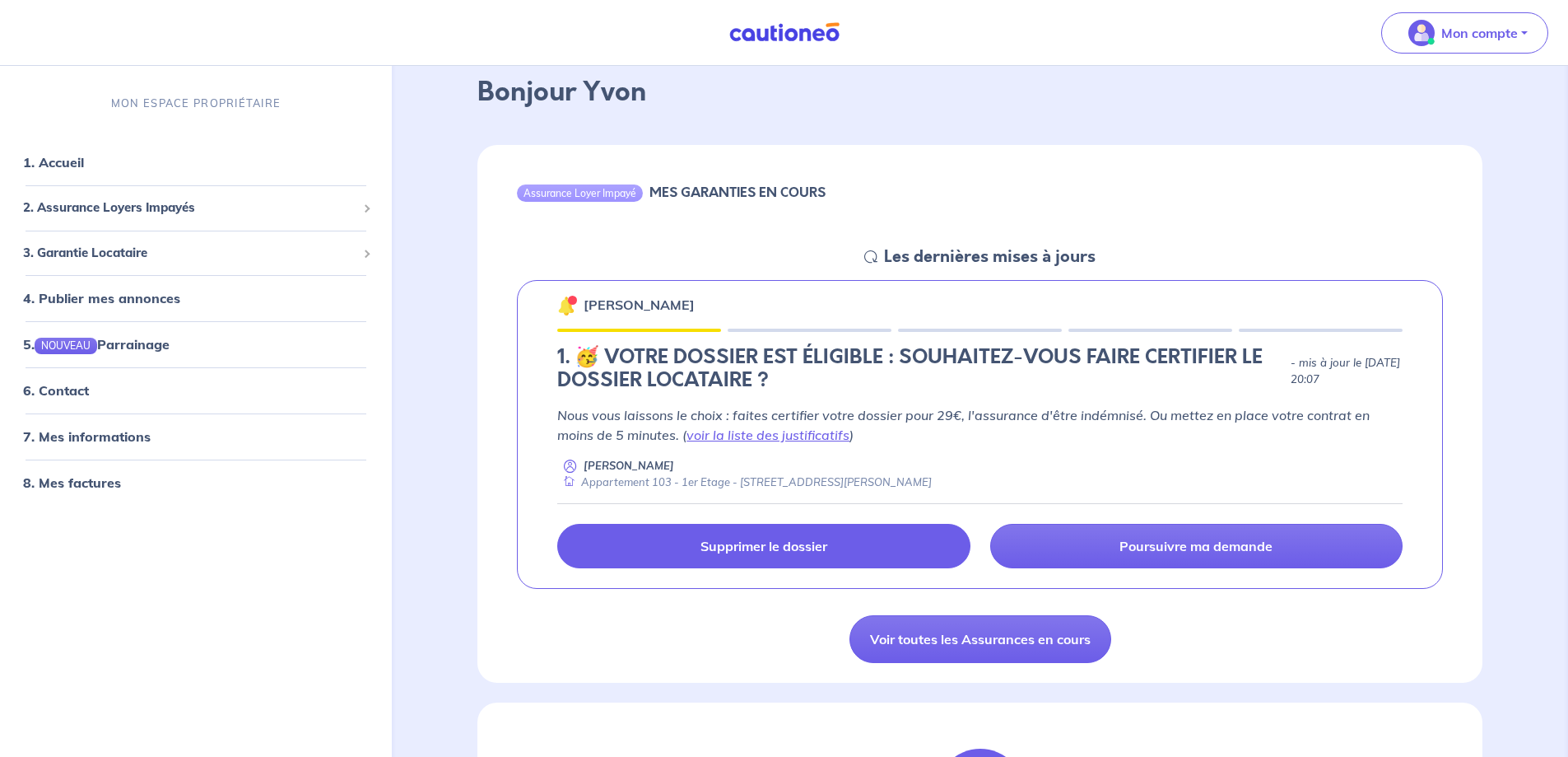
click at [770, 544] on p "Supprimer le dossier" at bounding box center [763, 546] width 127 height 17
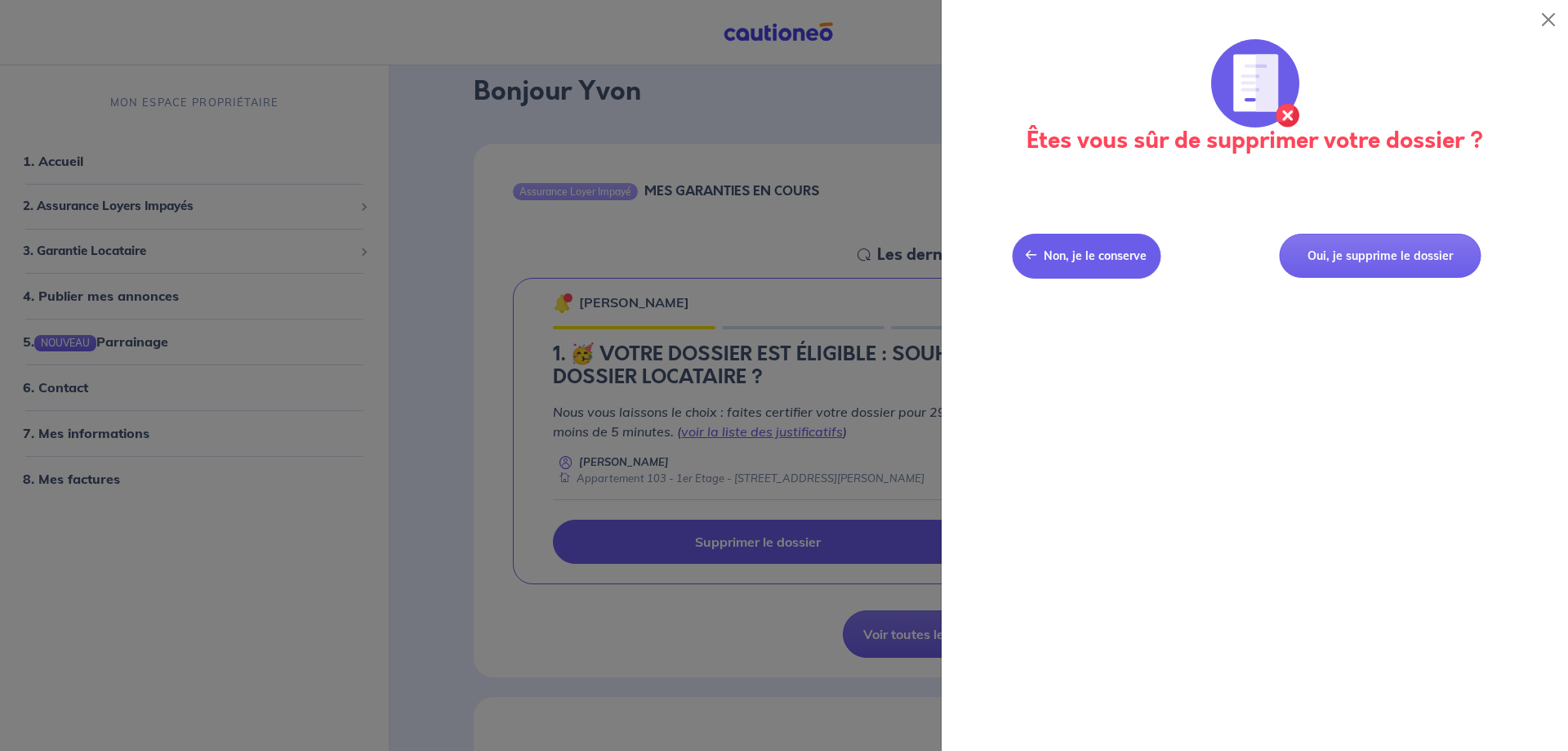
click at [1096, 252] on span "Non, je le conserve" at bounding box center [1095, 256] width 103 height 15
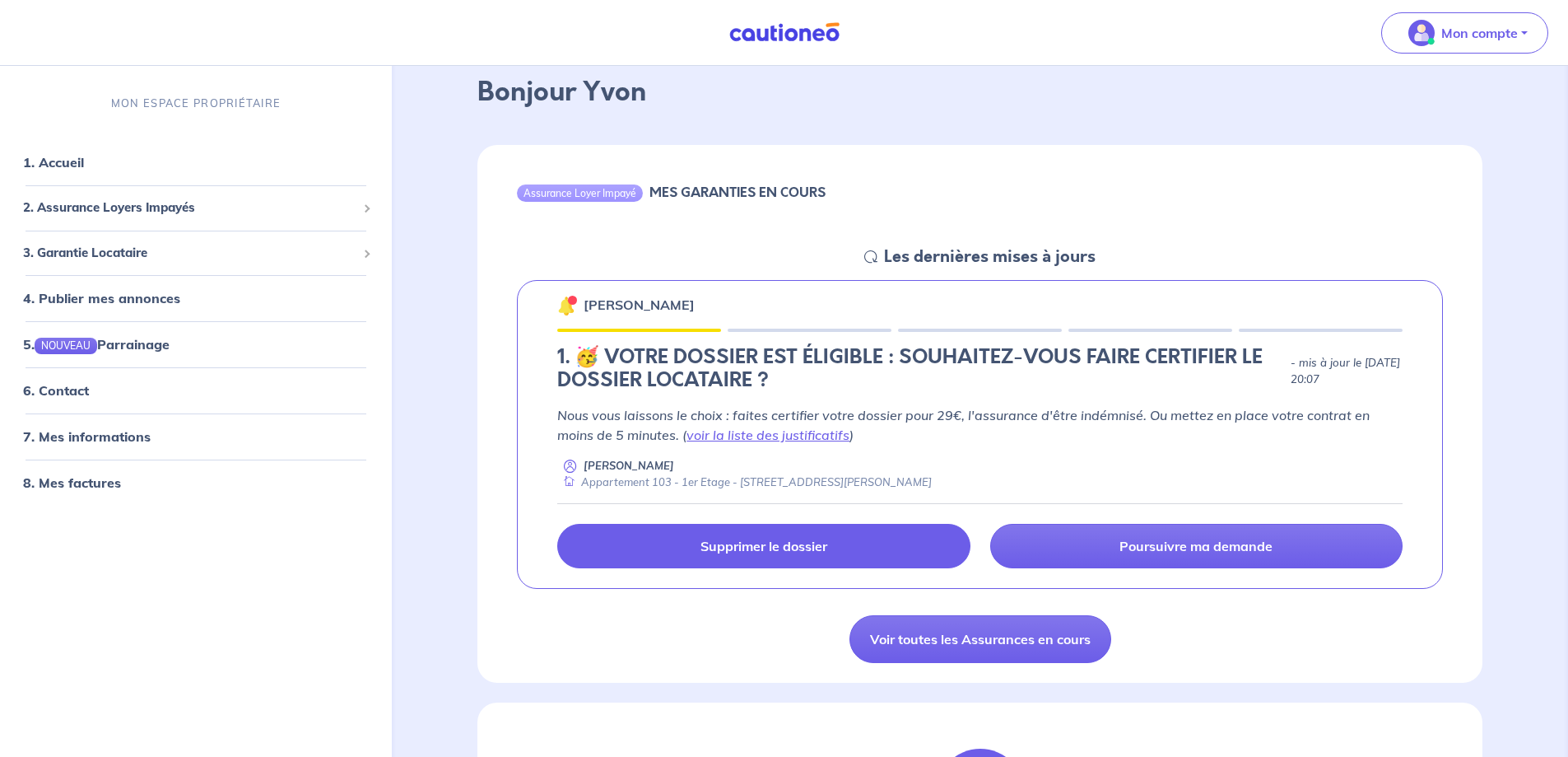
click at [771, 542] on p "Supprimer le dossier" at bounding box center [763, 546] width 127 height 17
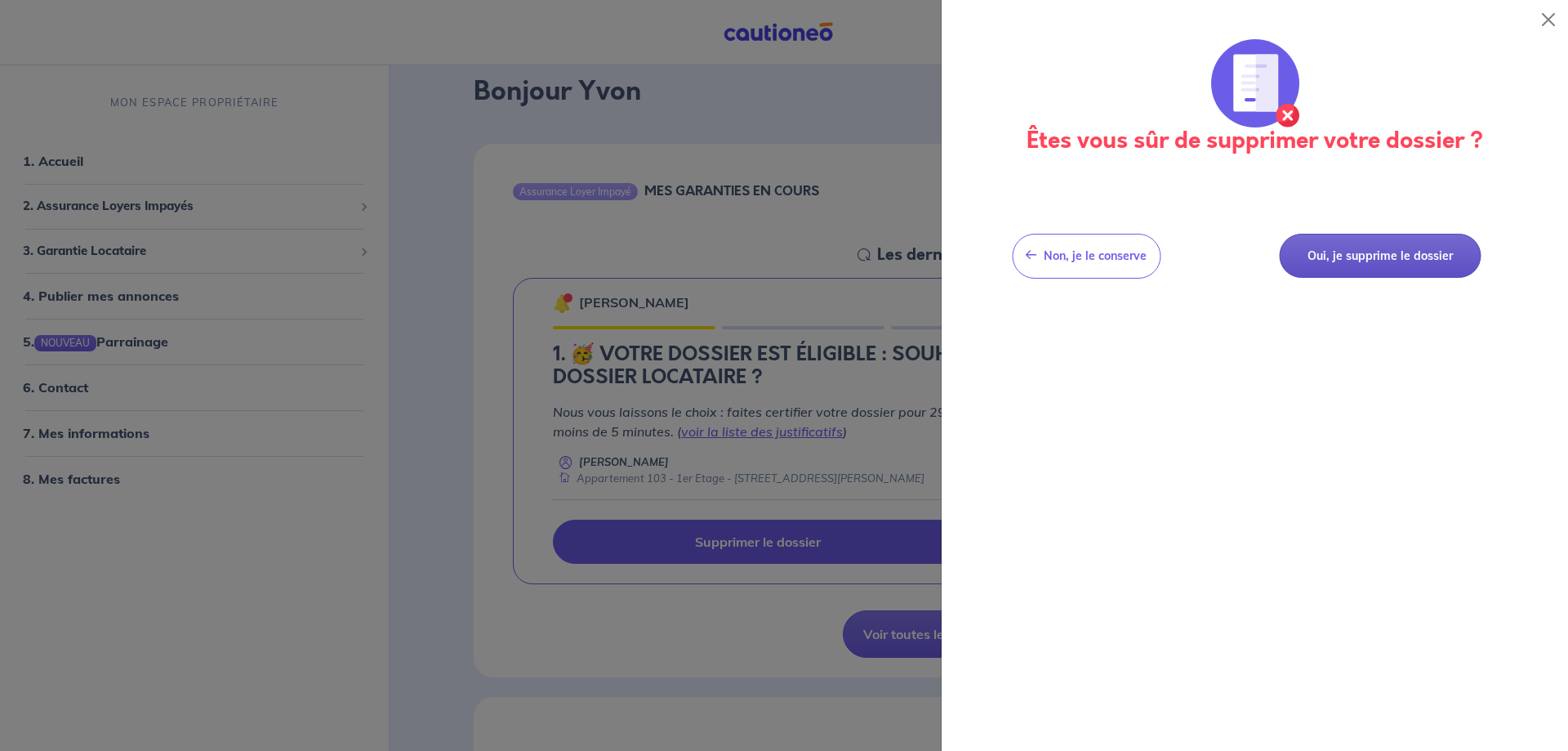
click at [1384, 252] on button "Oui, je supprime le dossier" at bounding box center [1379, 256] width 202 height 45
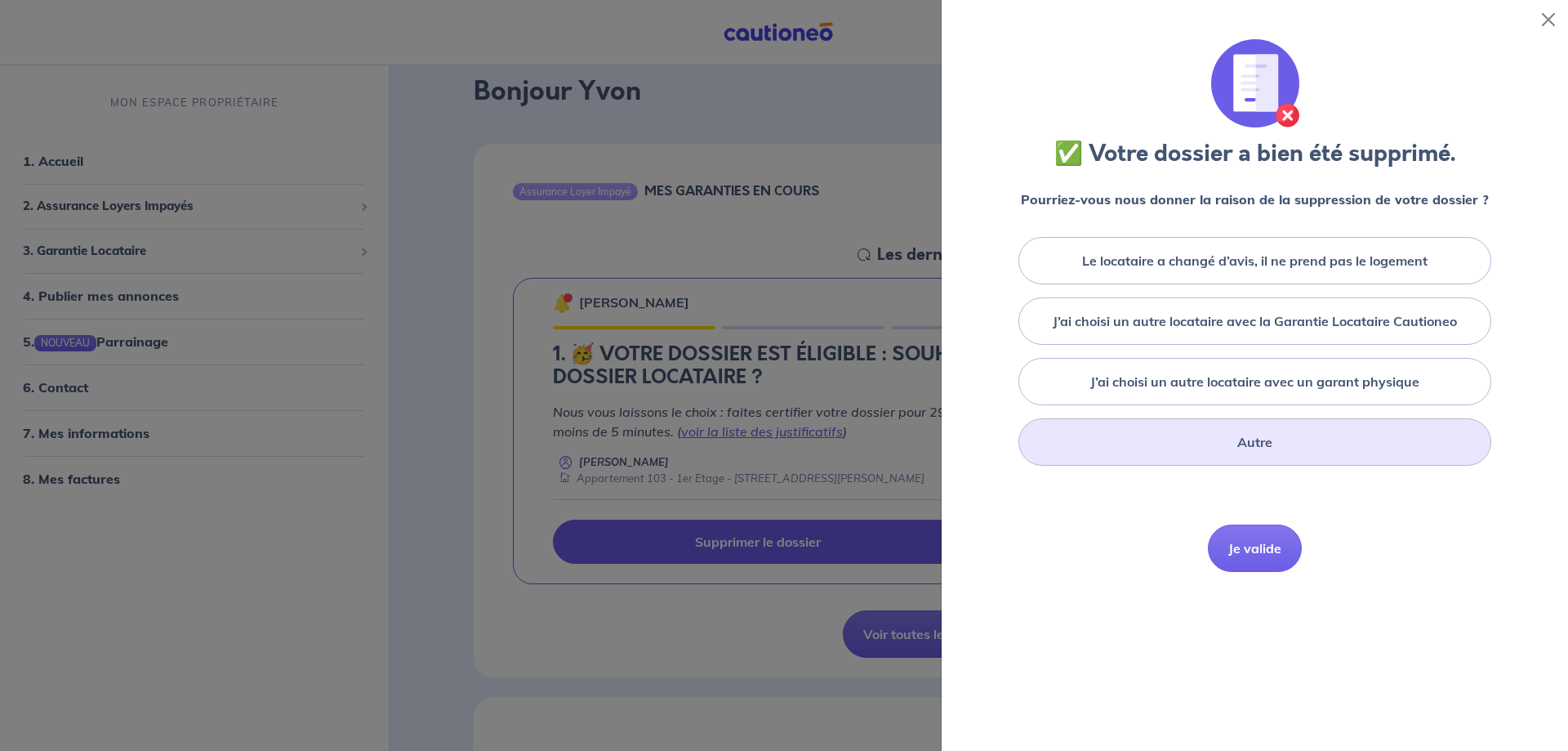
click at [1224, 438] on div "Autre" at bounding box center [1255, 441] width 473 height 47
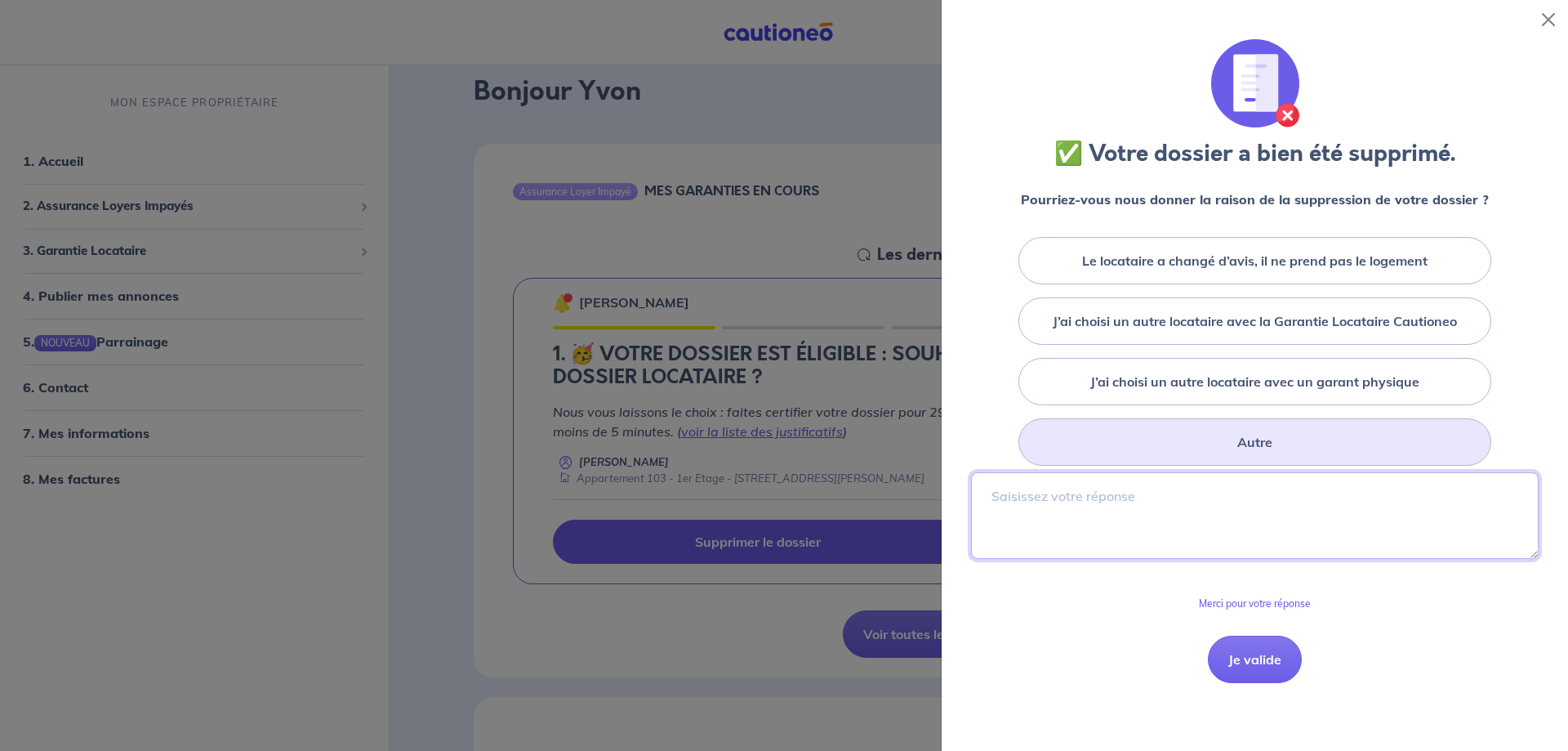
click at [997, 483] on textarea at bounding box center [1255, 515] width 568 height 87
type textarea "j"
click at [1281, 496] on textarea "je pensais recevoir un devis avec un temps de reflexion avant" at bounding box center [1255, 515] width 568 height 87
click at [1377, 497] on textarea "je pensais recevoir un devis avec un temps de réflexion avant" at bounding box center [1255, 515] width 568 height 87
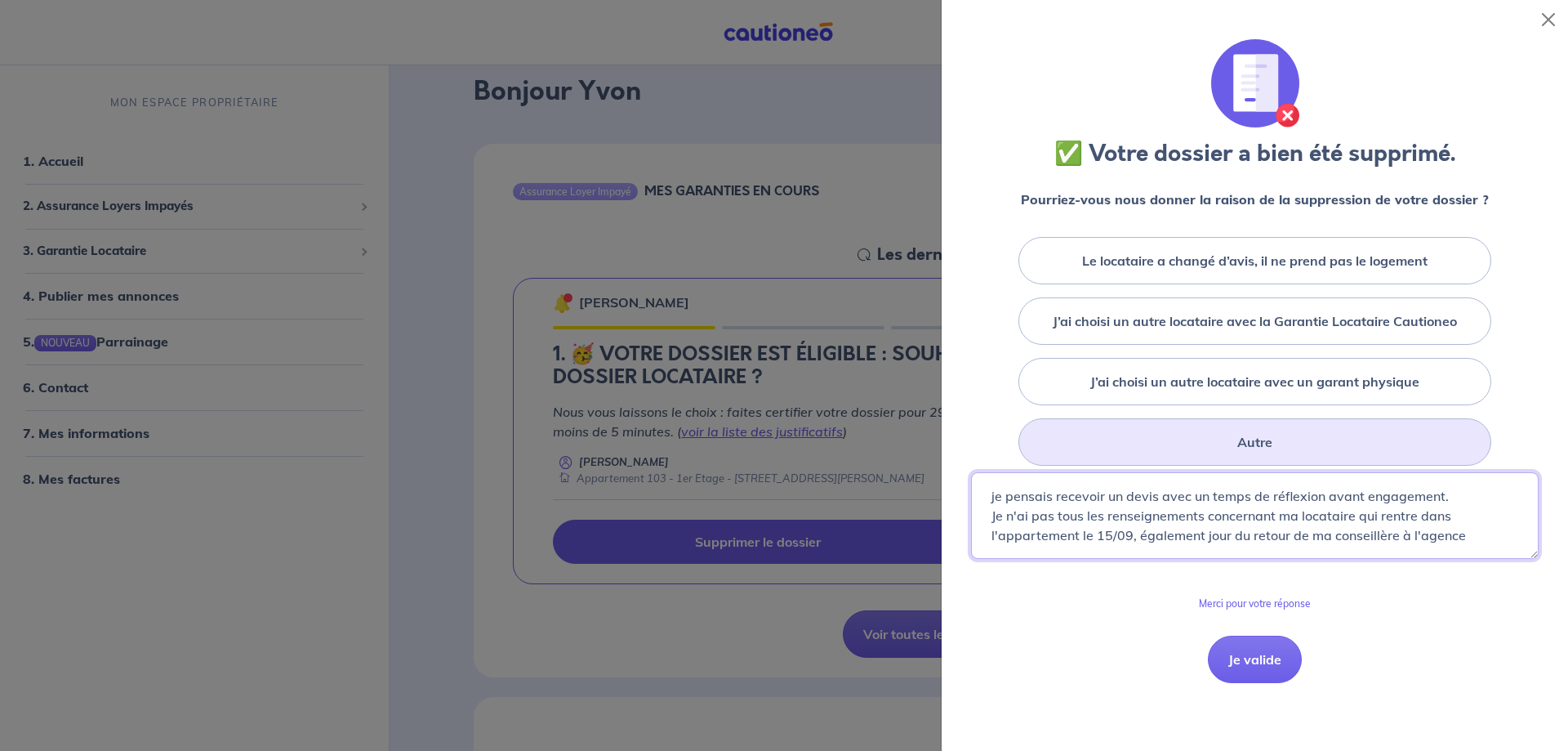
click at [992, 493] on textarea "je pensais recevoir un devis avec un temps de réflexion avant engagement. Je n'…" at bounding box center [1255, 515] width 568 height 87
click at [994, 496] on textarea "je pensais recevoir un devis avec un temps de réflexion avant engagement. Je n'…" at bounding box center [1255, 515] width 568 height 87
click at [1463, 540] on textarea "Je pensais recevoir un devis avec un temps de réflexion avant engagement. Je n'…" at bounding box center [1255, 515] width 568 height 87
click at [1301, 533] on textarea "Je pensais recevoir un devis avec un temps de réflexion avant engagement. Je n'…" at bounding box center [1255, 515] width 568 height 87
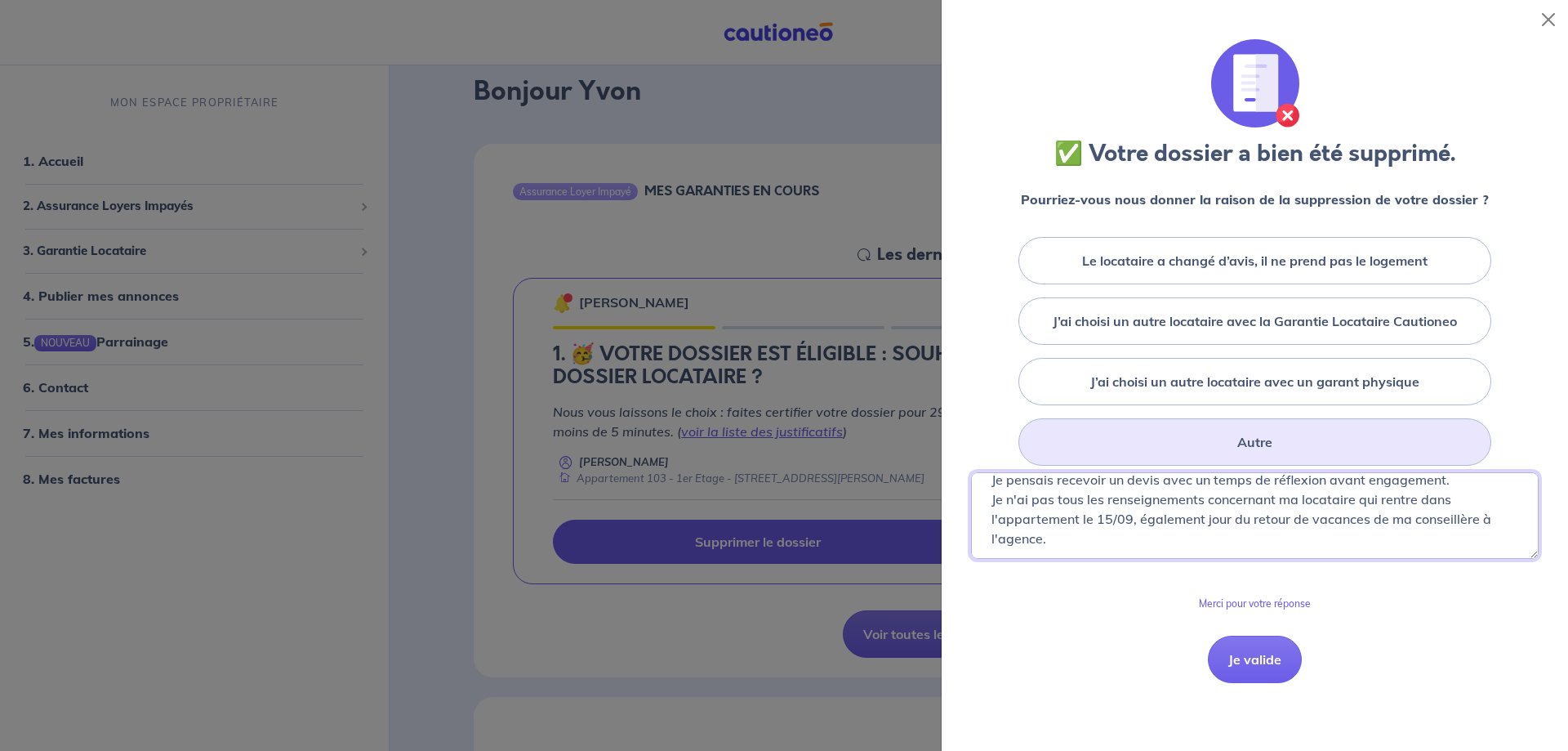
scroll to position [19, 0]
click at [1064, 532] on textarea "Je pensais recevoir un devis avec un temps de réflexion avant engagement. Je n'…" at bounding box center [1255, 515] width 568 height 87
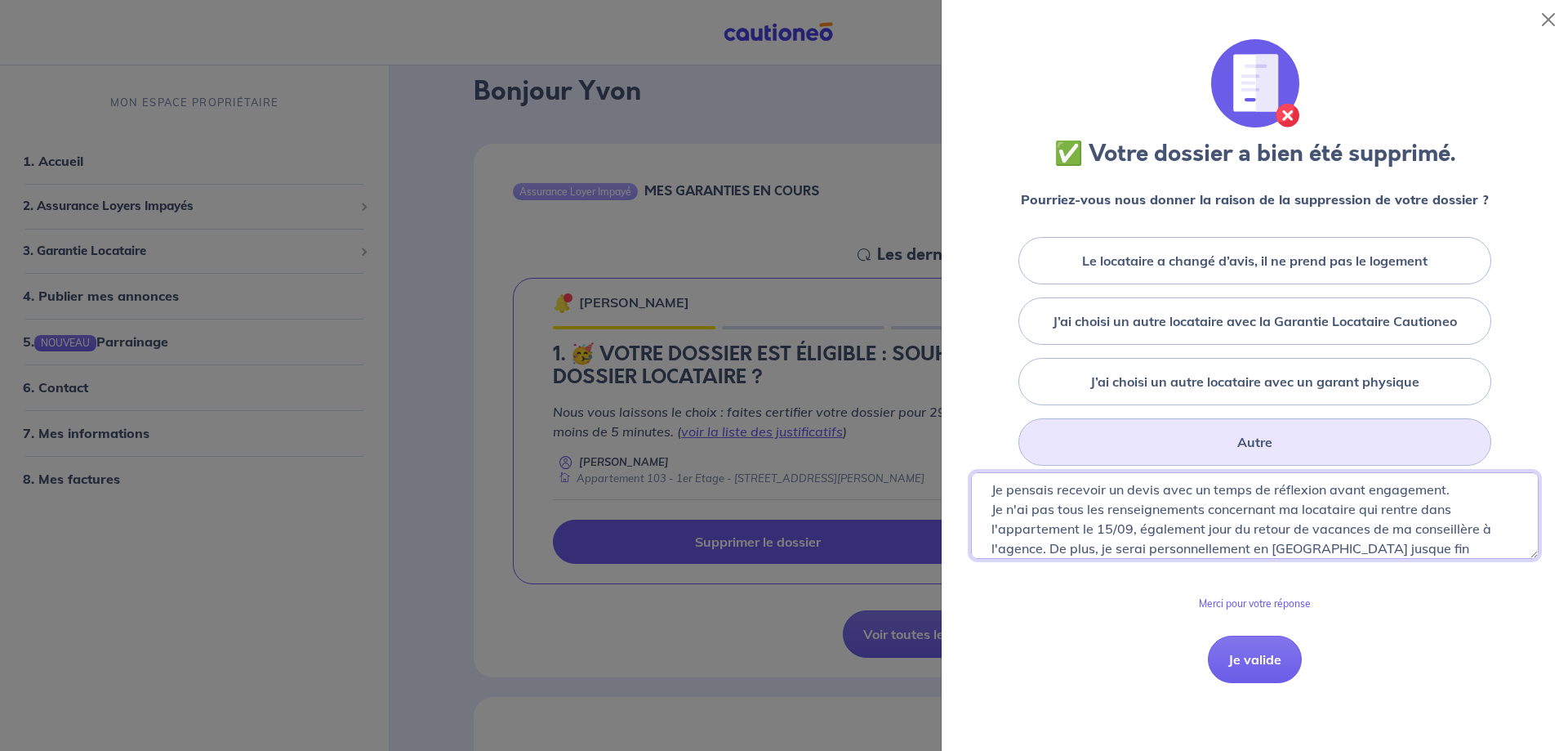
type textarea "Je pensais recevoir un devis avec un temps de réflexion avant engagement. Je n'…"
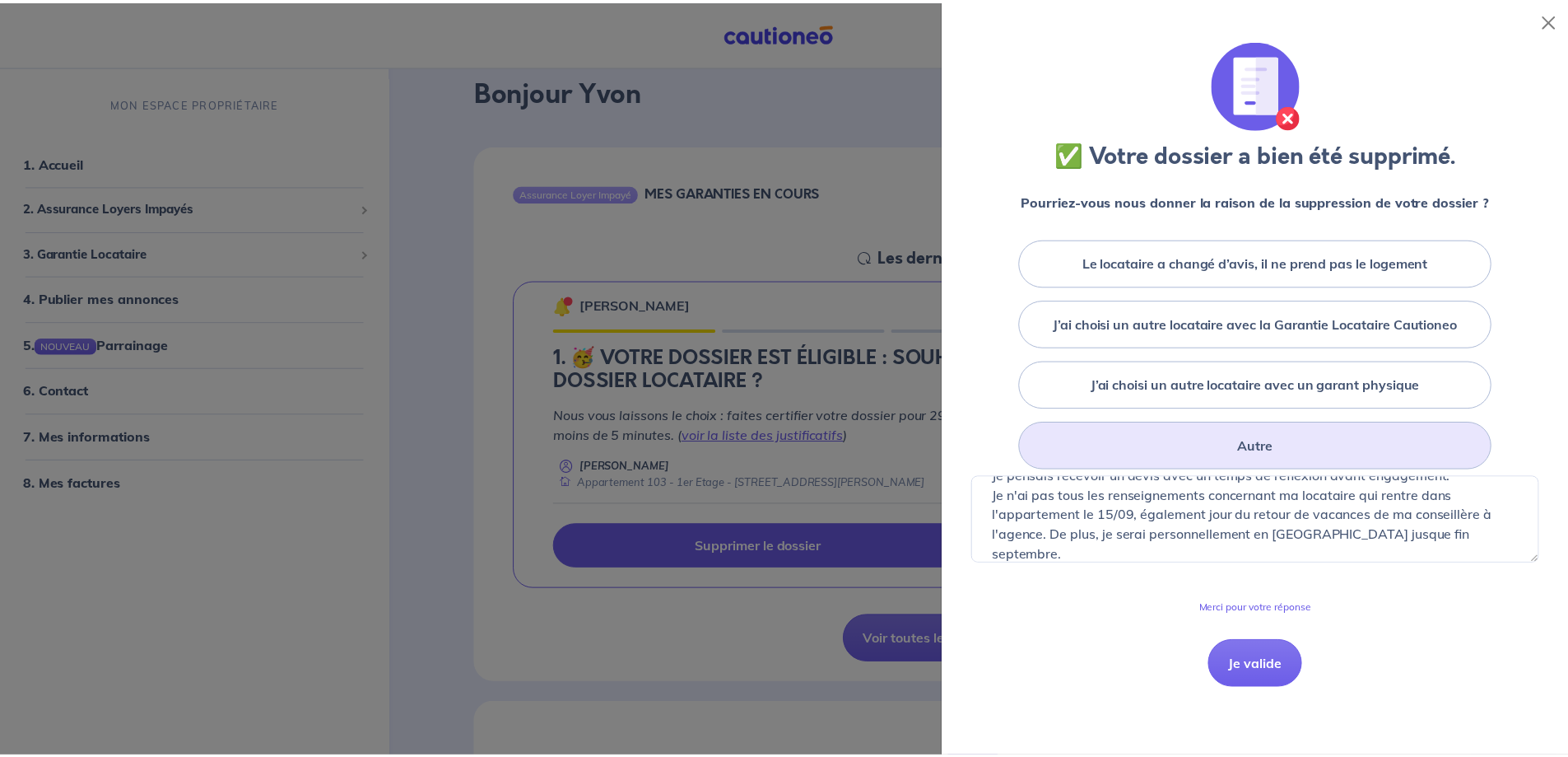
scroll to position [40, 0]
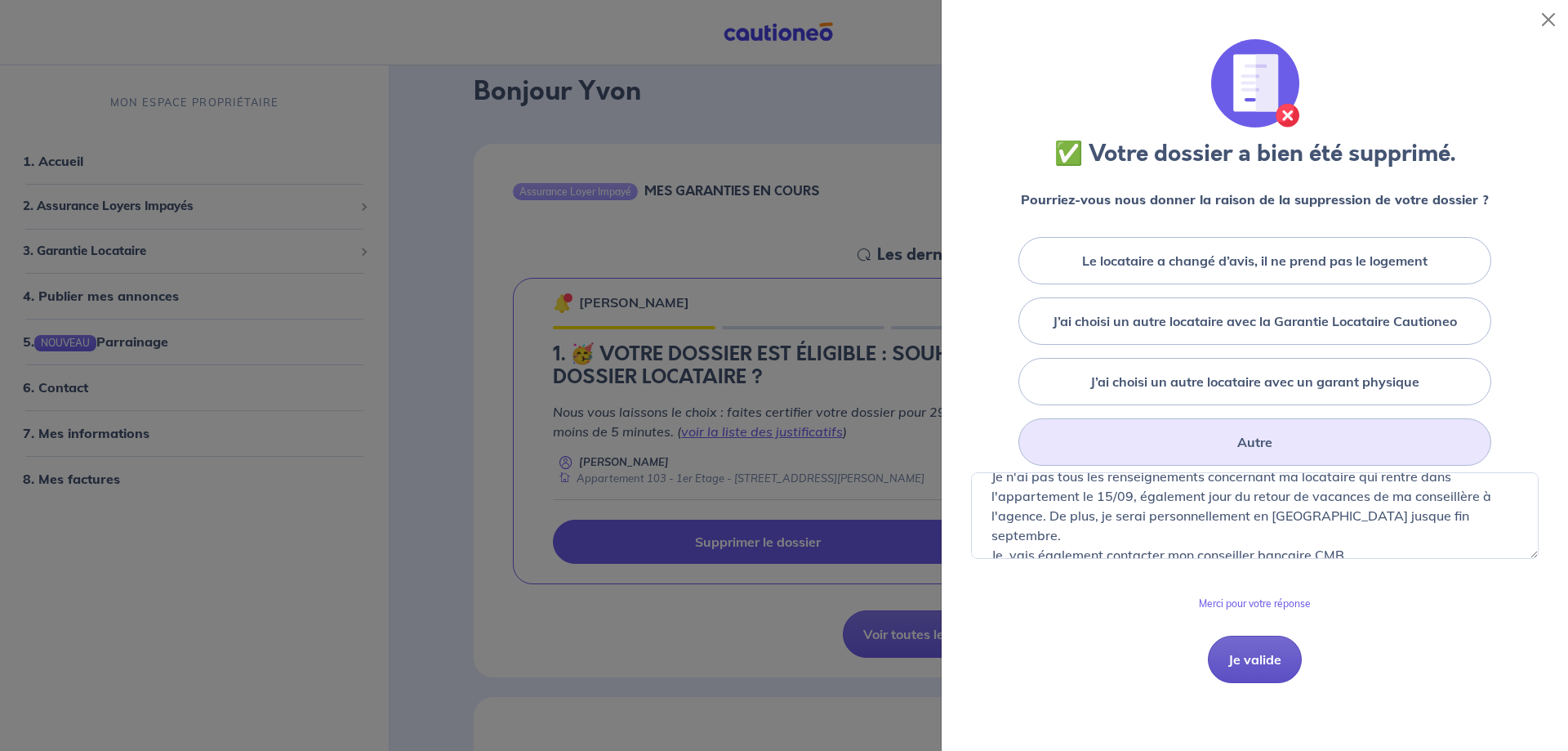
click at [1258, 651] on button "Je valide" at bounding box center [1255, 659] width 94 height 47
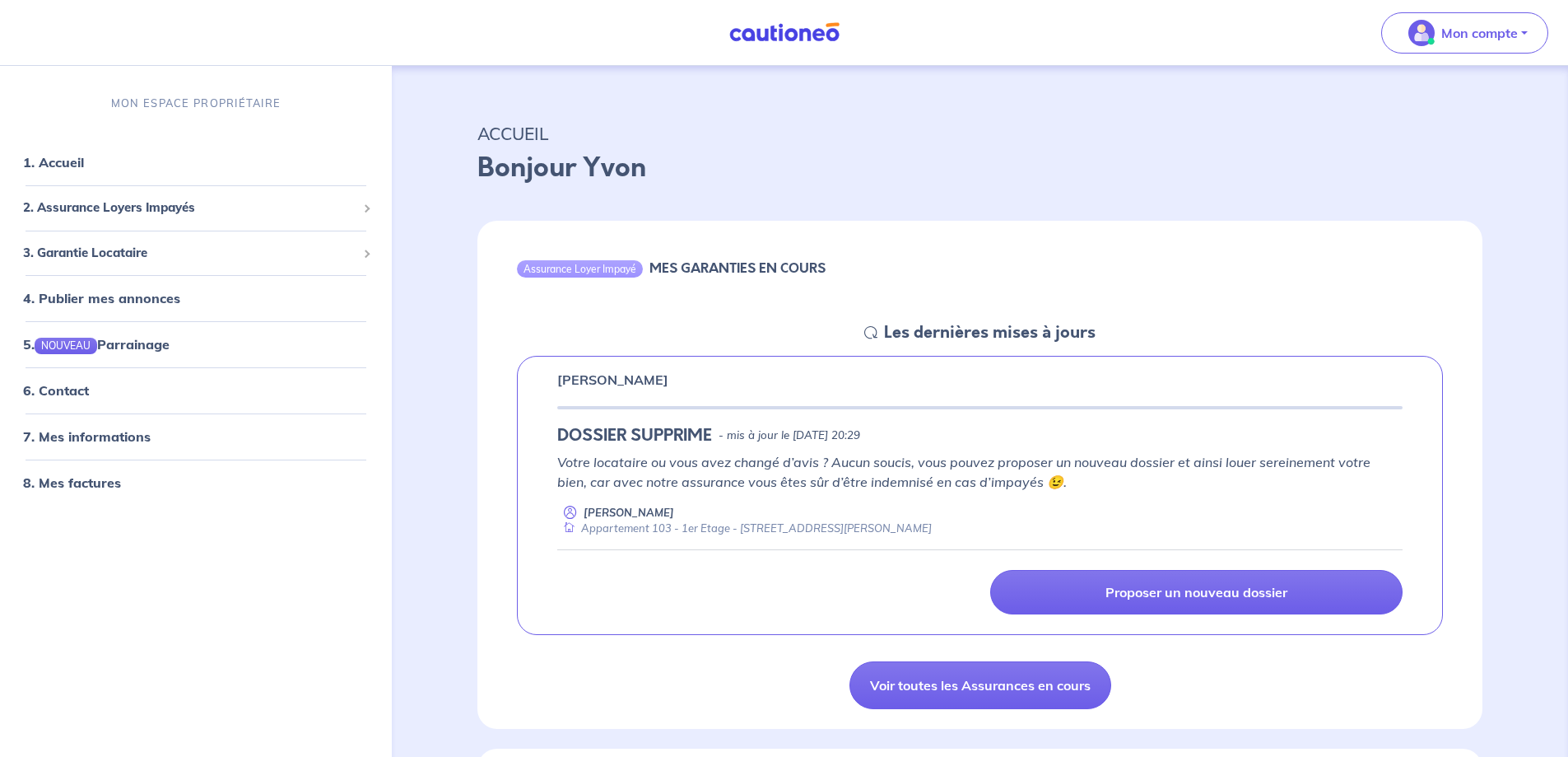
scroll to position [0, 0]
